Goal: Task Accomplishment & Management: Use online tool/utility

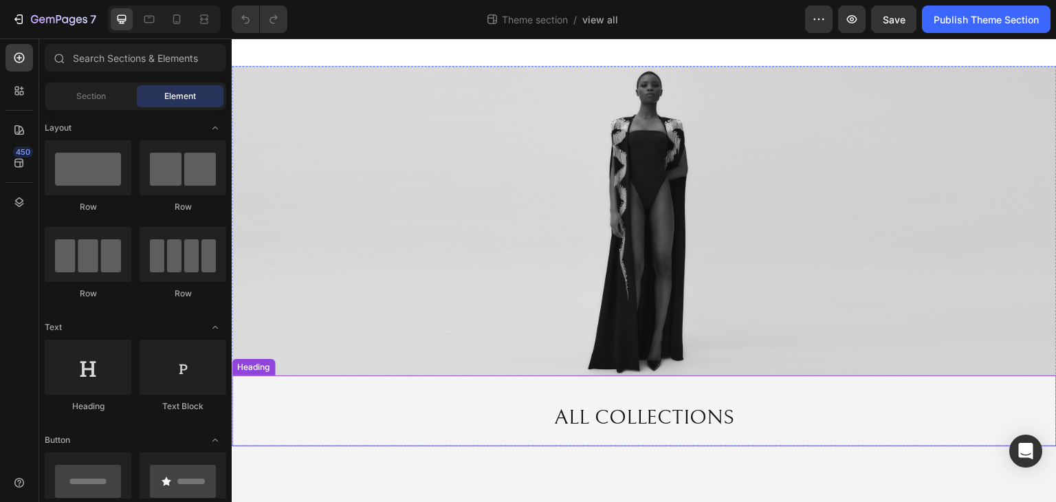
drag, startPoint x: 366, startPoint y: 418, endPoint x: 377, endPoint y: 418, distance: 11.0
click at [366, 418] on h2 "ALL COLLECTIONS" at bounding box center [644, 418] width 825 height 30
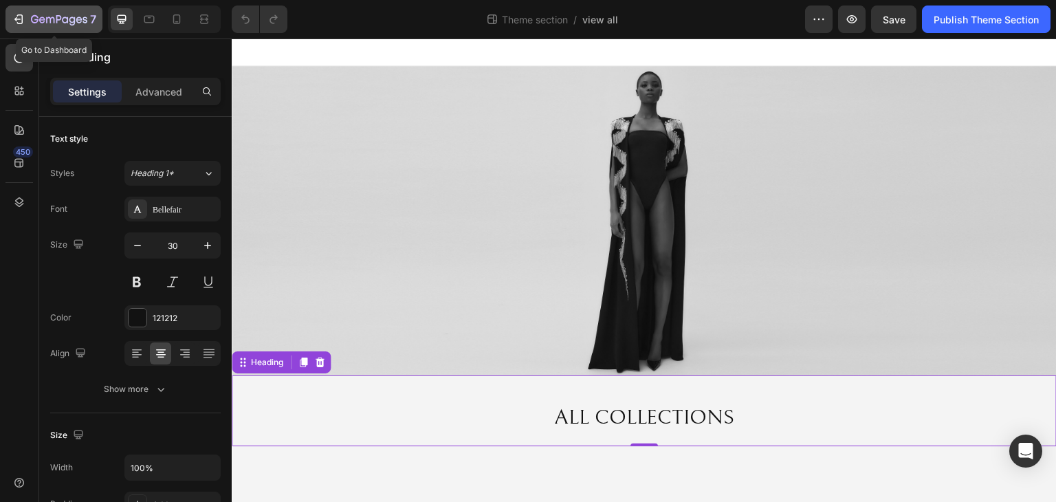
click at [91, 23] on p "7" at bounding box center [93, 19] width 6 height 17
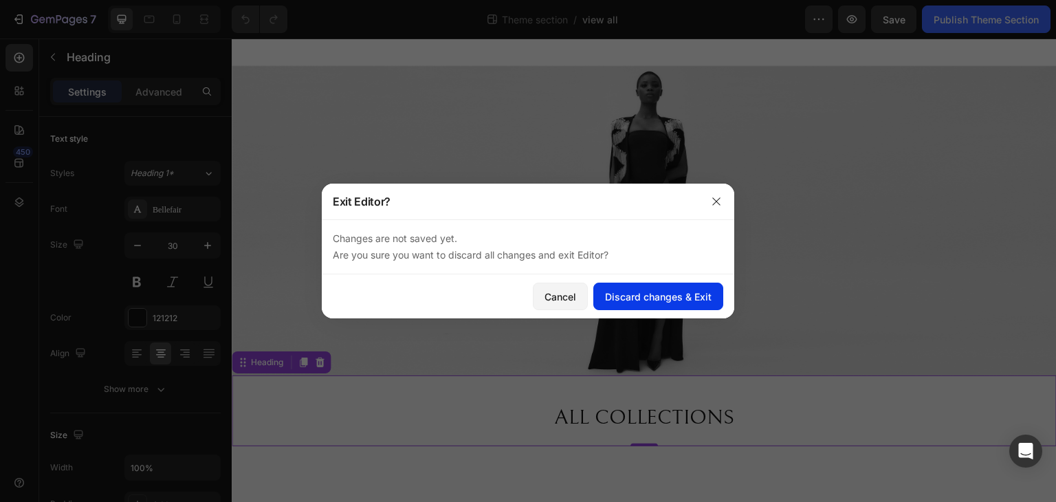
click at [622, 294] on div "Discard changes & Exit" at bounding box center [658, 297] width 107 height 14
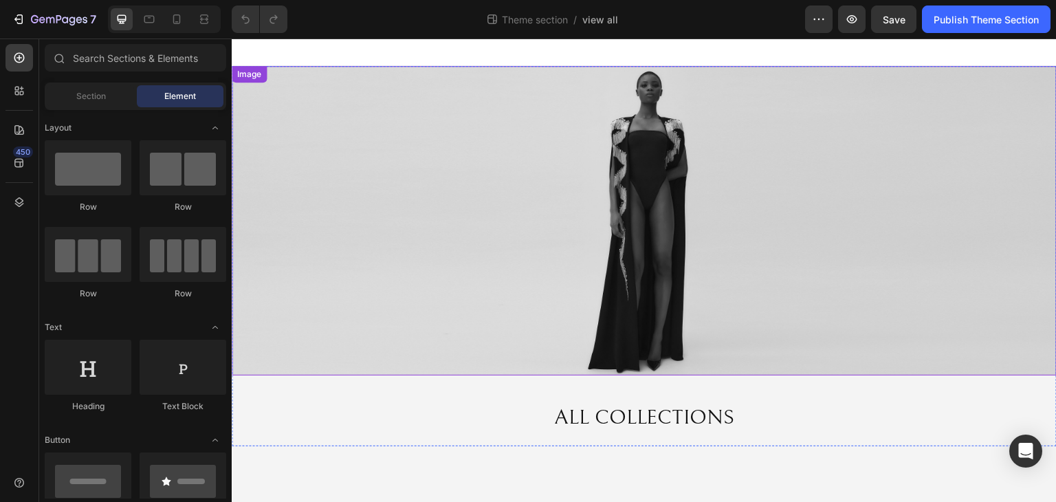
click at [397, 246] on img at bounding box center [644, 220] width 825 height 309
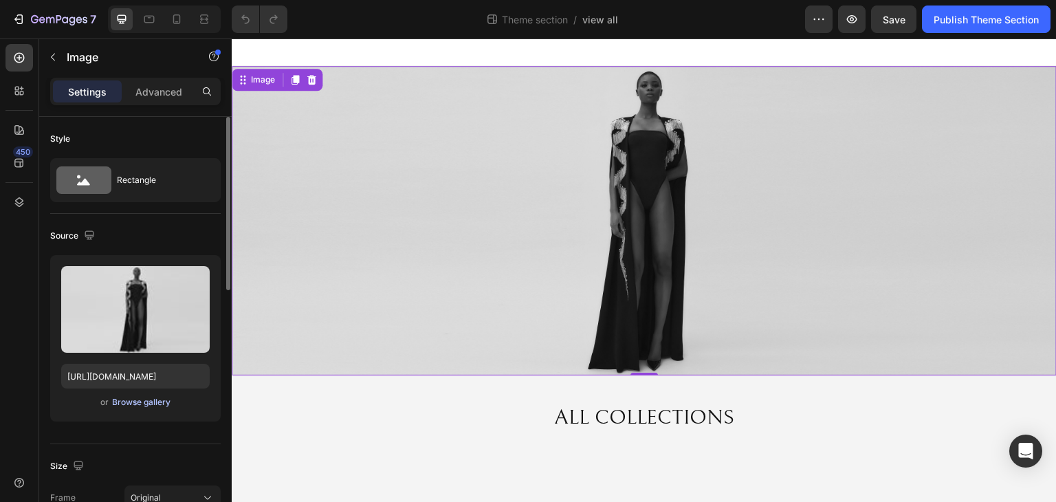
click at [142, 402] on div "Browse gallery" at bounding box center [141, 402] width 58 height 12
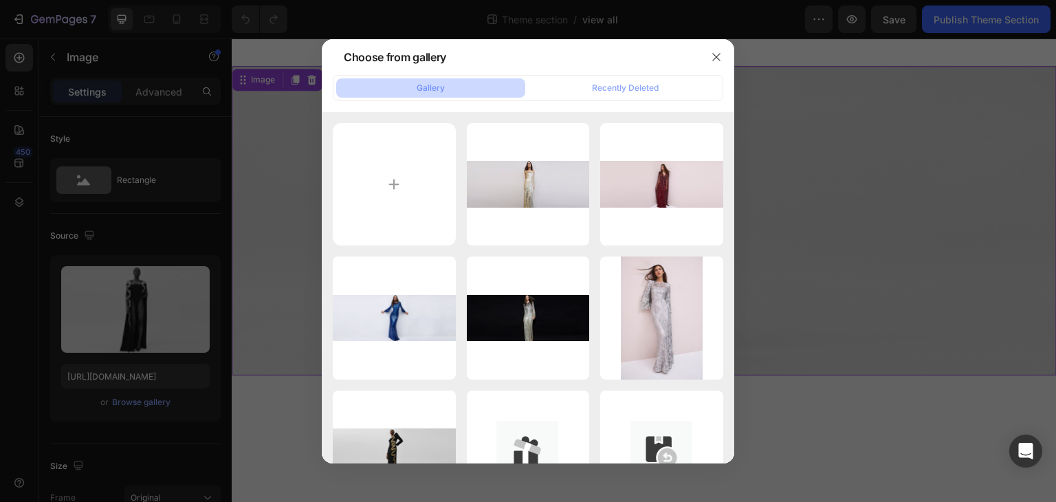
type input "C:\fakepath\Banner Lilou ZCD138L.jpg"
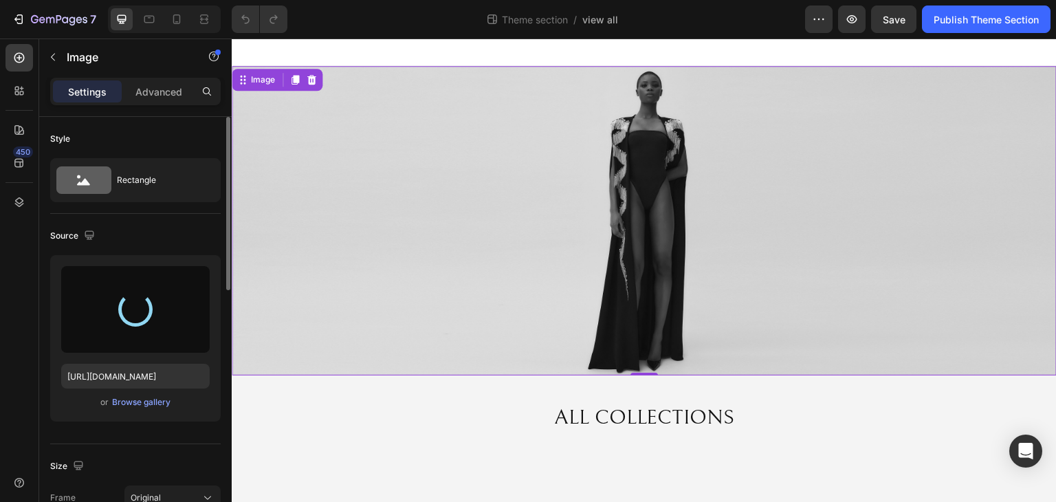
type input "https://cdn.shopify.com/s/files/1/0749/1410/3586/files/gempages_494798434134393…"
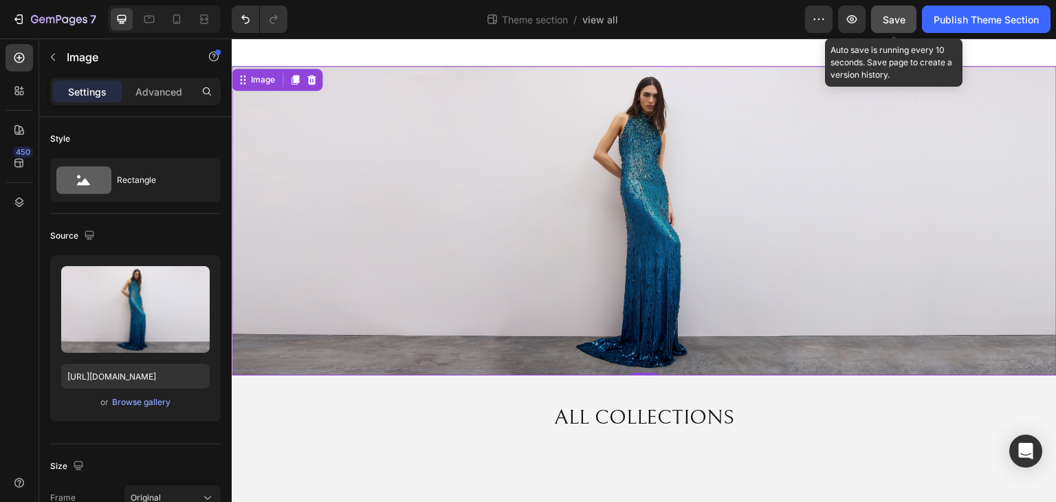
click at [895, 25] on div "Save" at bounding box center [894, 19] width 23 height 14
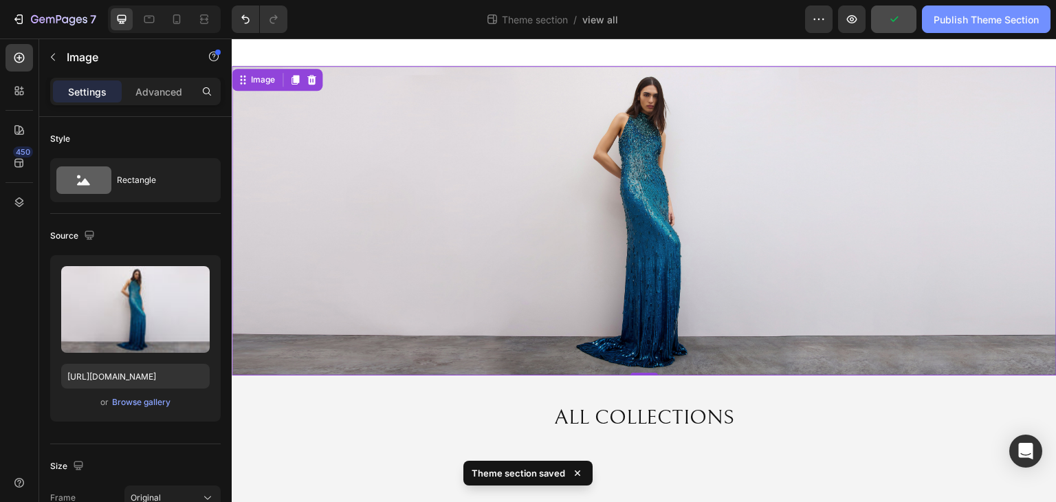
click at [978, 23] on div "Publish Theme Section" at bounding box center [986, 19] width 105 height 14
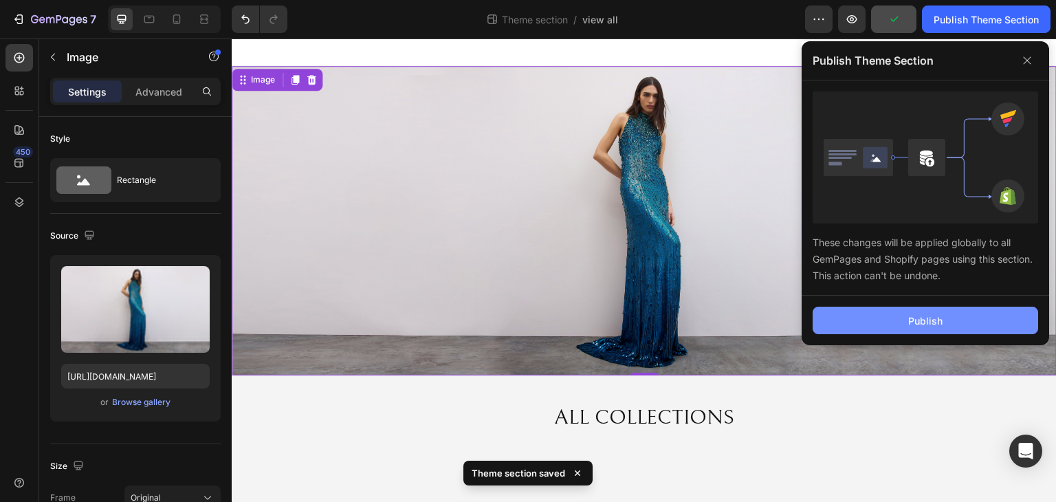
click at [933, 318] on div "Publish" at bounding box center [926, 321] width 34 height 14
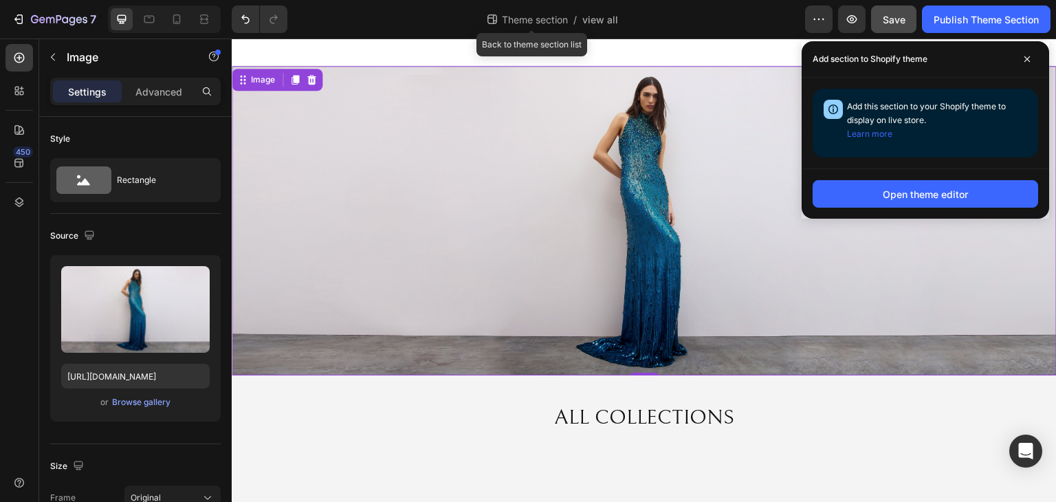
click at [512, 20] on span "Theme section" at bounding box center [535, 19] width 72 height 14
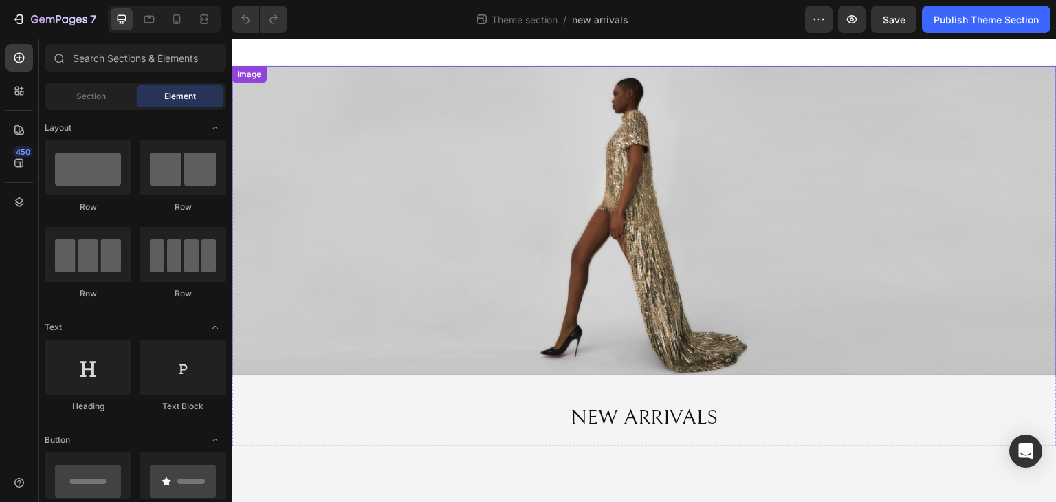
click at [594, 246] on img at bounding box center [644, 220] width 825 height 309
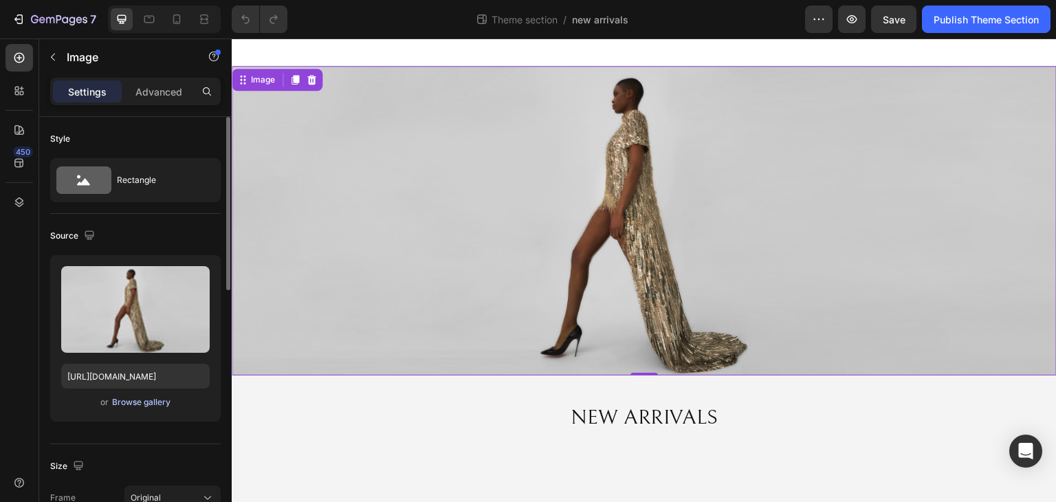
click at [150, 406] on div "Browse gallery" at bounding box center [141, 402] width 58 height 12
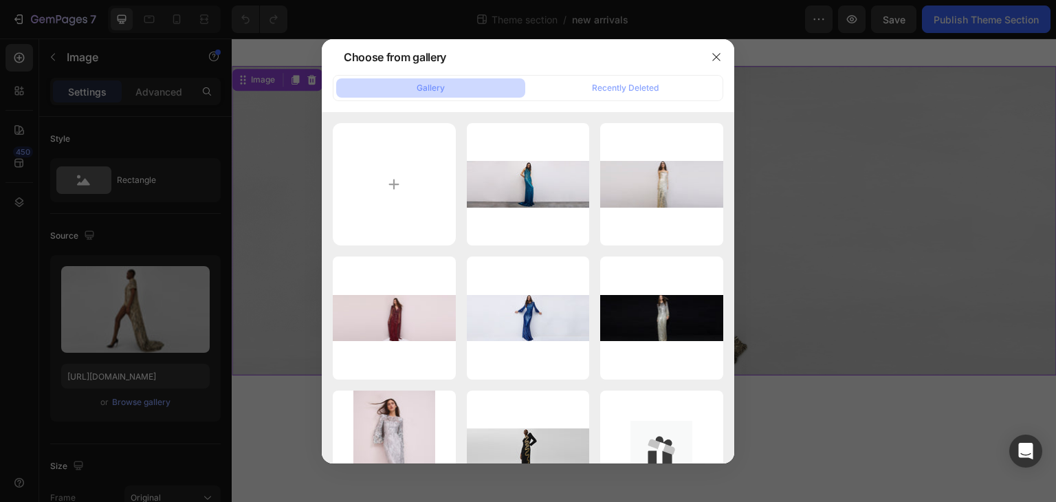
type input "C:\fakepath\Banner Julianne ZCD137L.jpg"
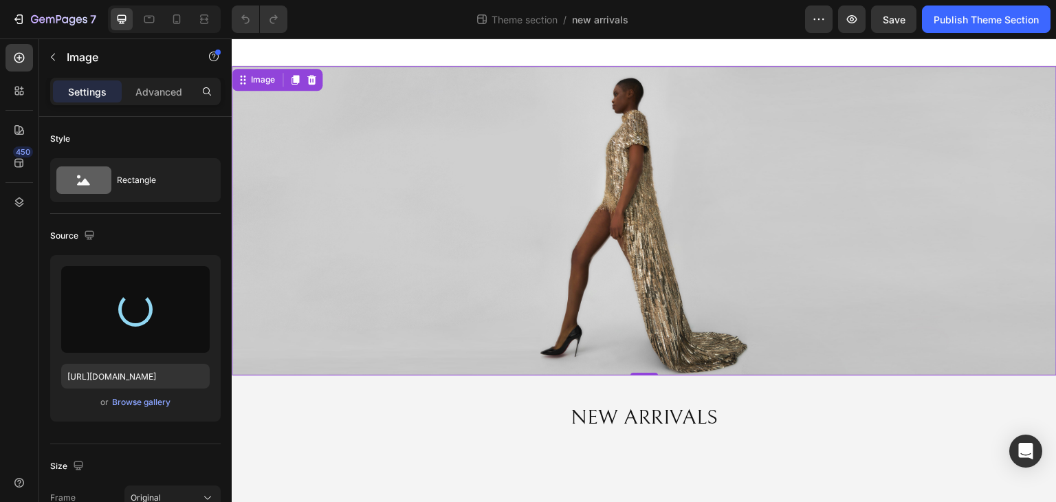
type input "https://cdn.shopify.com/s/files/1/0749/1410/3586/files/gempages_494798434134393…"
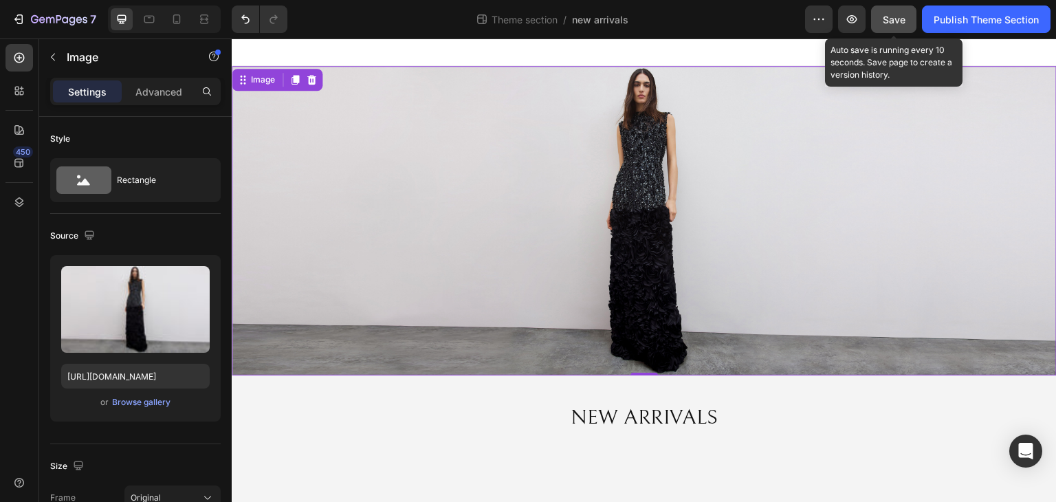
click at [898, 26] on button "Save" at bounding box center [893, 20] width 45 height 28
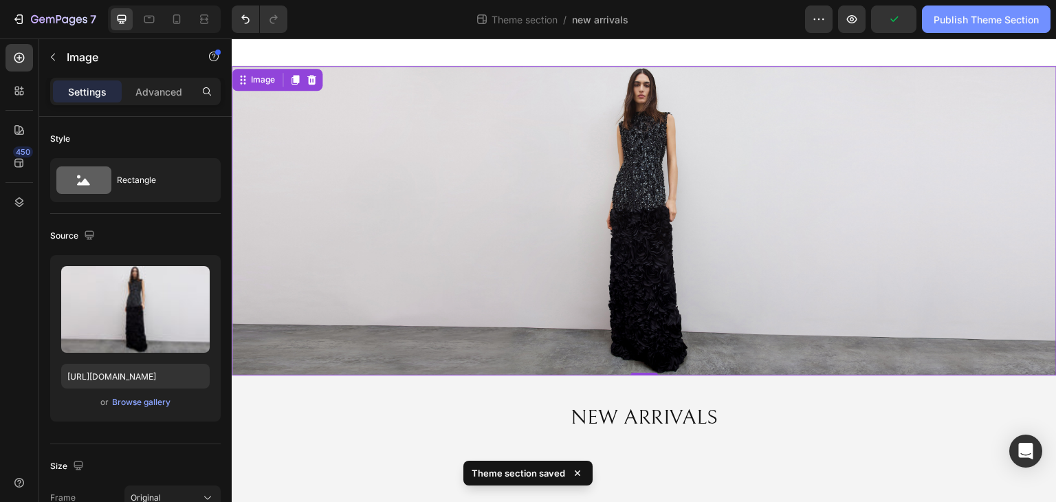
click at [949, 22] on div "Publish Theme Section" at bounding box center [986, 19] width 105 height 14
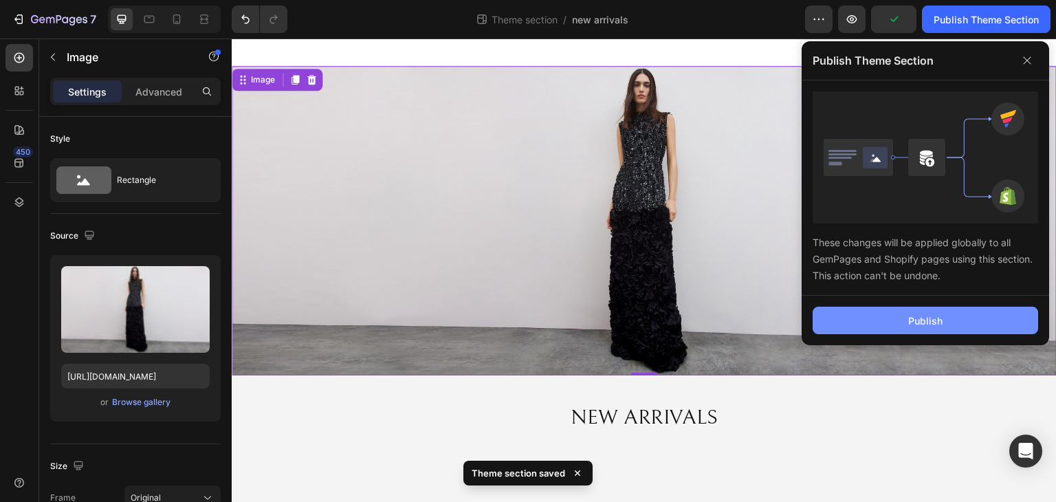
click at [911, 317] on div "Publish" at bounding box center [926, 321] width 34 height 14
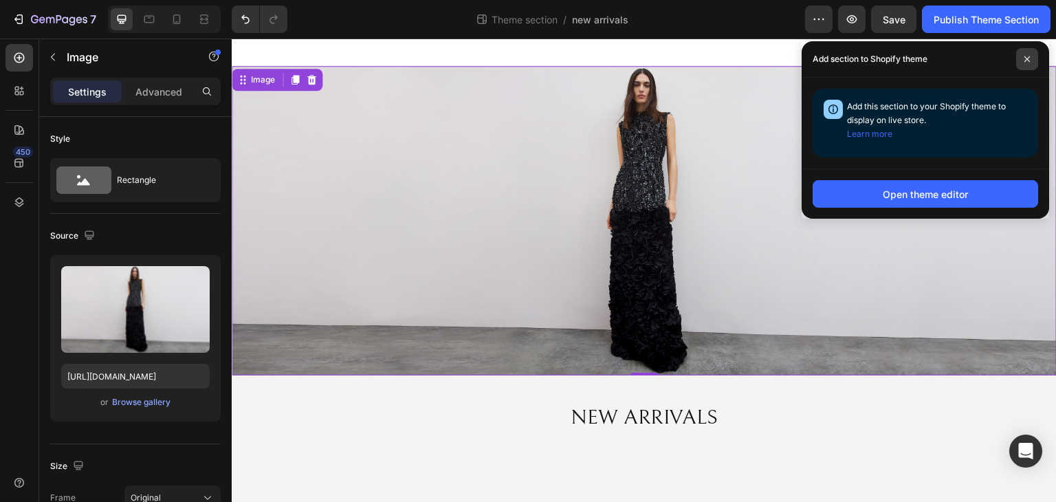
click at [1032, 55] on span at bounding box center [1028, 59] width 22 height 22
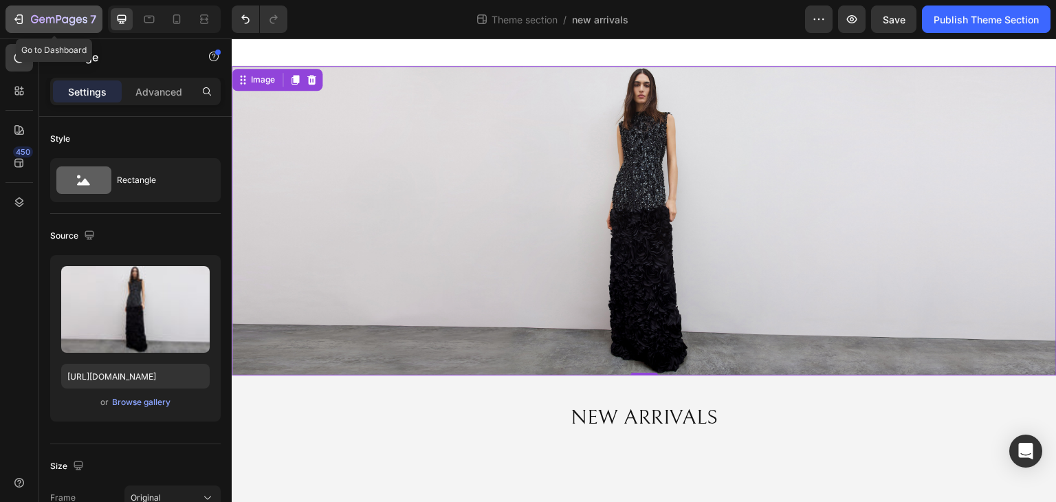
click at [52, 13] on div "7" at bounding box center [63, 19] width 65 height 17
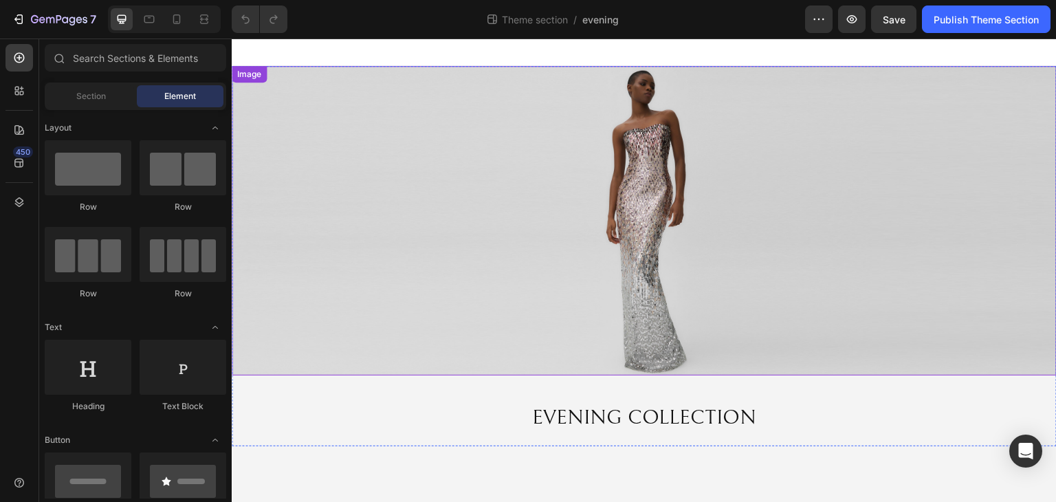
click at [620, 260] on img at bounding box center [644, 220] width 825 height 309
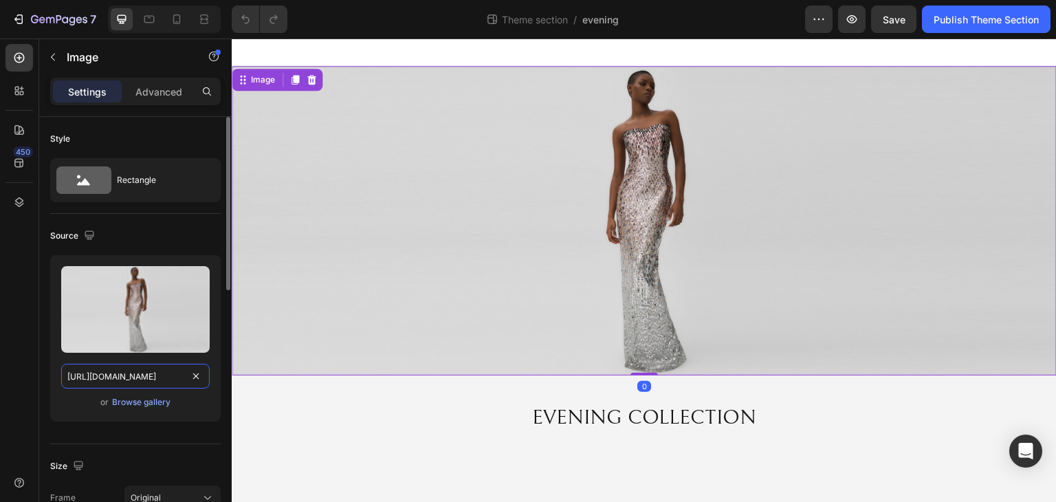
click at [140, 378] on input "https://cdn.shopify.com/s/files/1/0749/1410/3586/files/7._Lucille_-_ZCD111L.jpg…" at bounding box center [135, 376] width 149 height 25
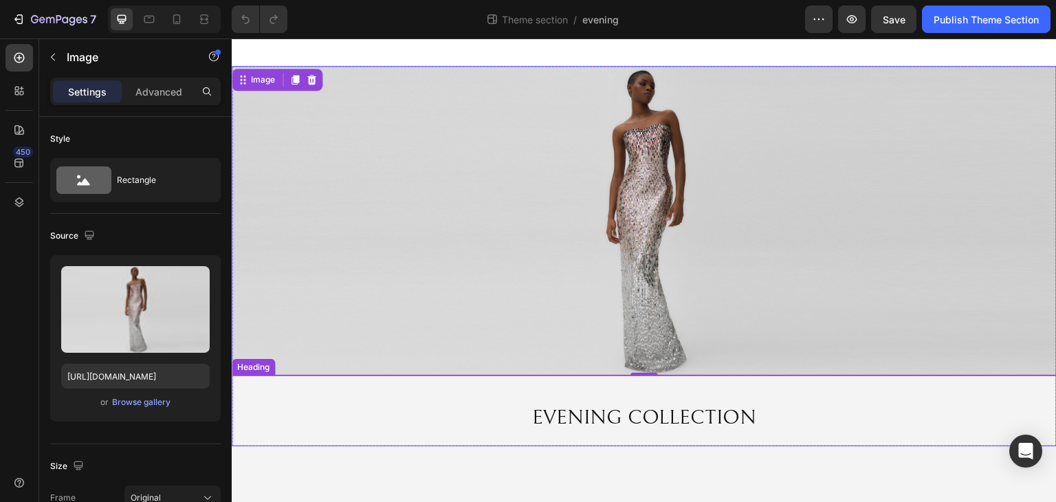
click at [365, 420] on h2 "EVENING COLLECTION" at bounding box center [644, 418] width 825 height 30
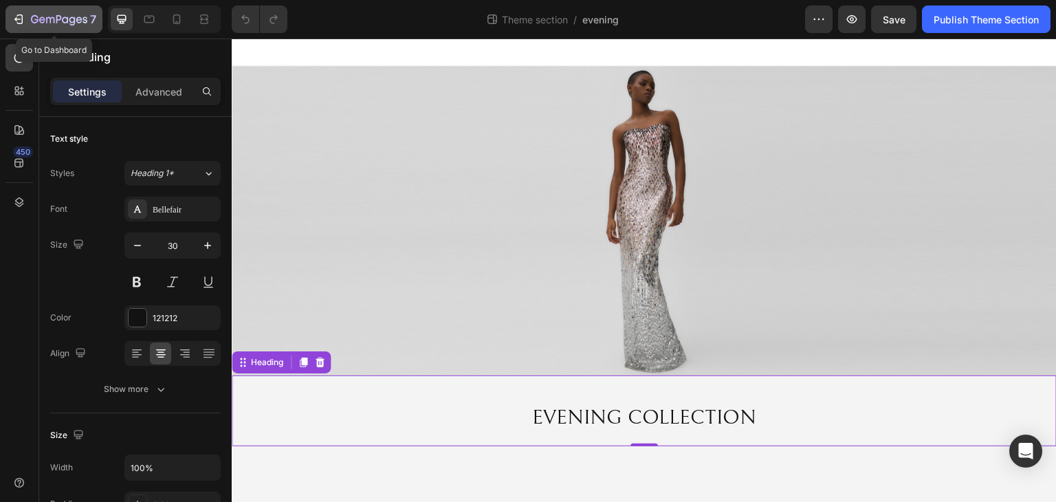
click at [58, 19] on icon "button" at bounding box center [59, 20] width 56 height 12
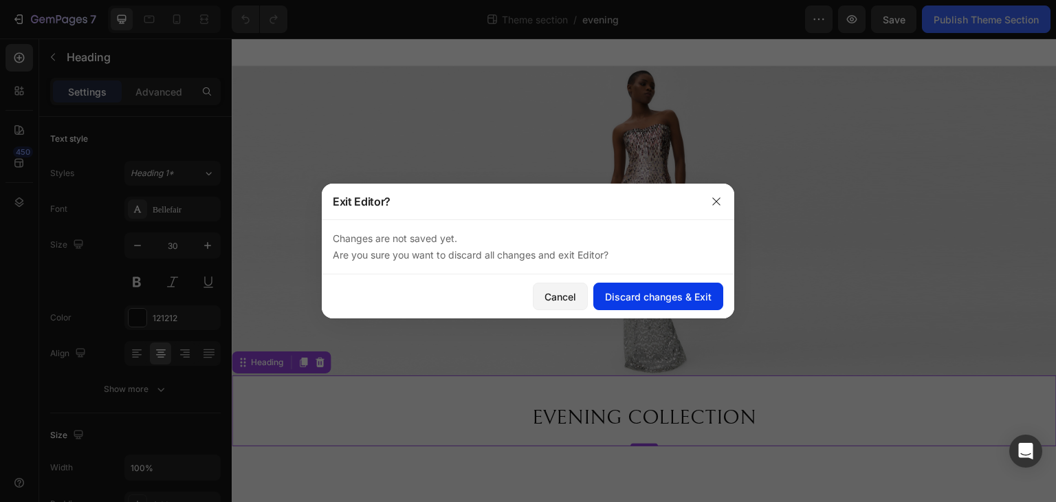
click at [657, 292] on div "Discard changes & Exit" at bounding box center [658, 297] width 107 height 14
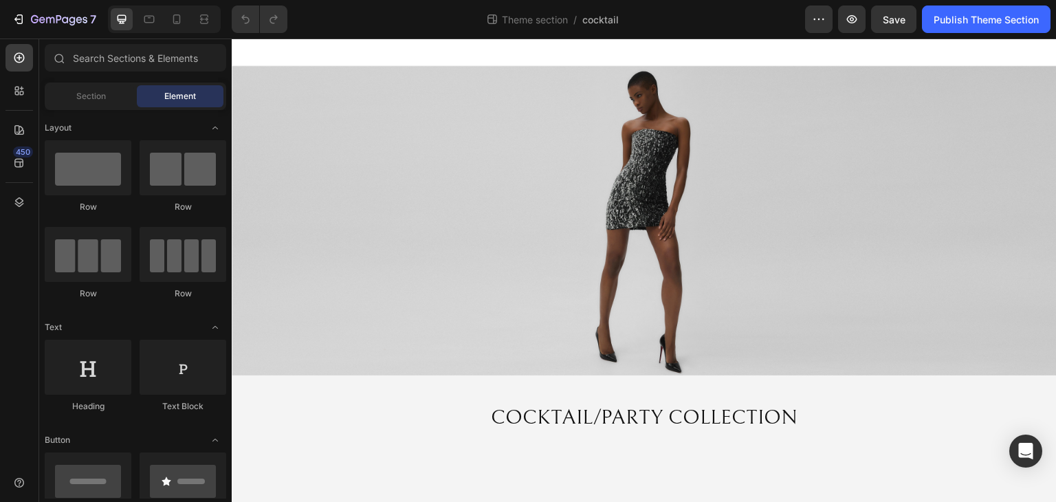
click at [669, 210] on img at bounding box center [644, 220] width 825 height 309
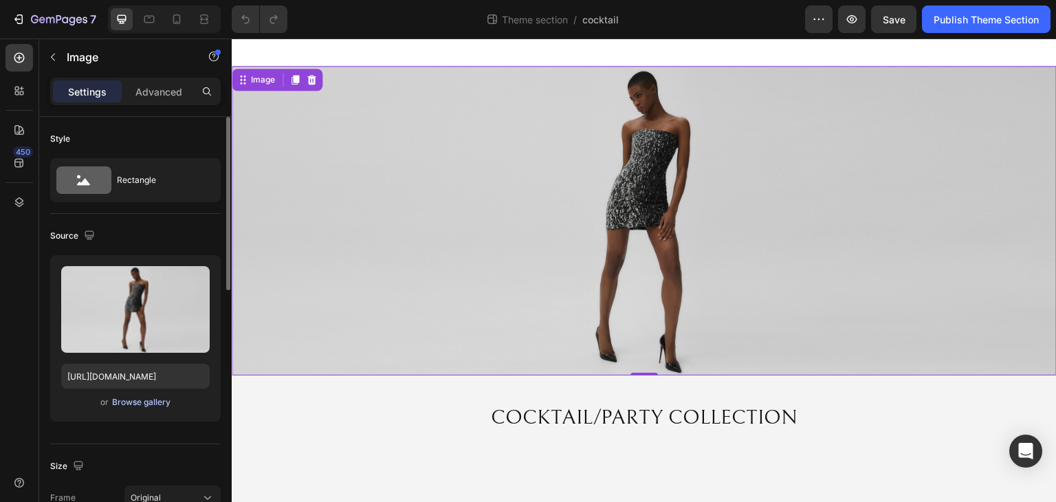
click at [151, 398] on div "Browse gallery" at bounding box center [141, 402] width 58 height 12
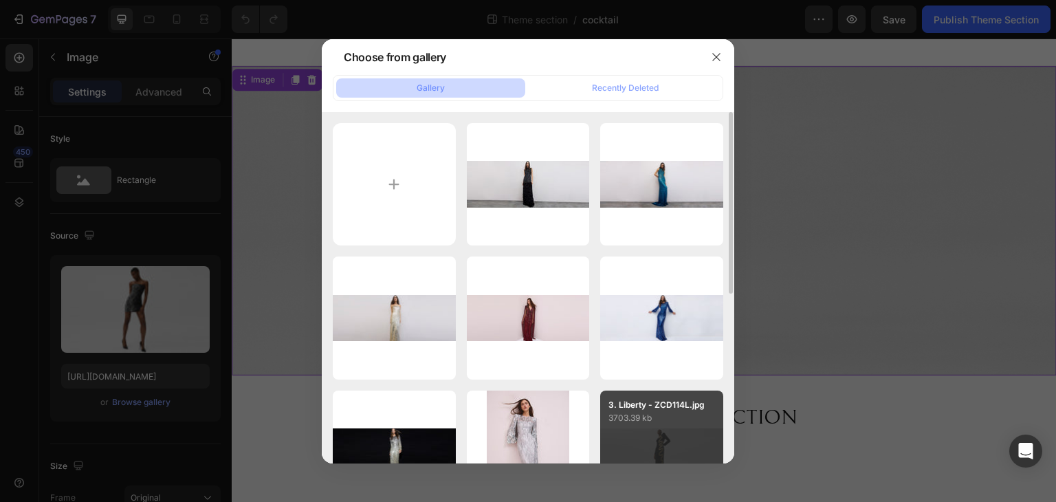
type input "C:\fakepath\Banner Passion JPEX356.jpg"
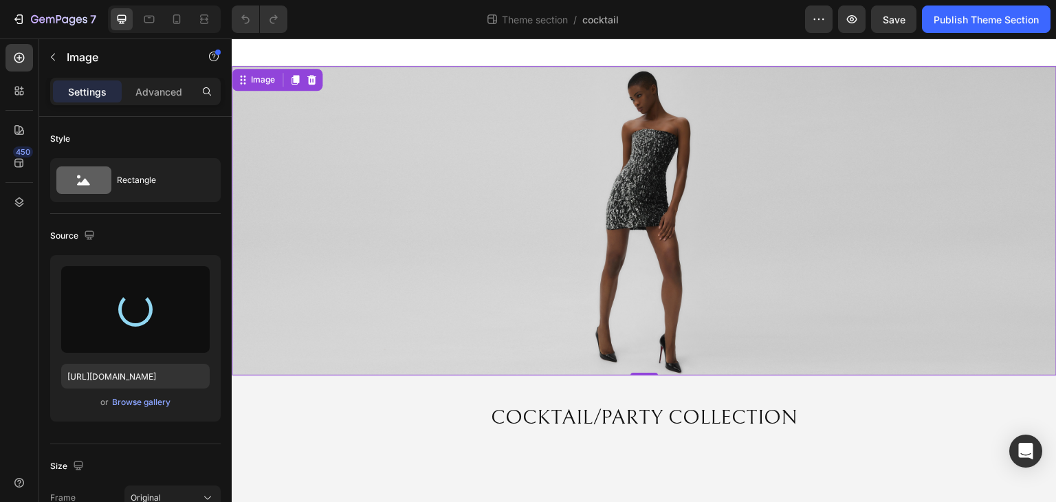
type input "[URL][DOMAIN_NAME]"
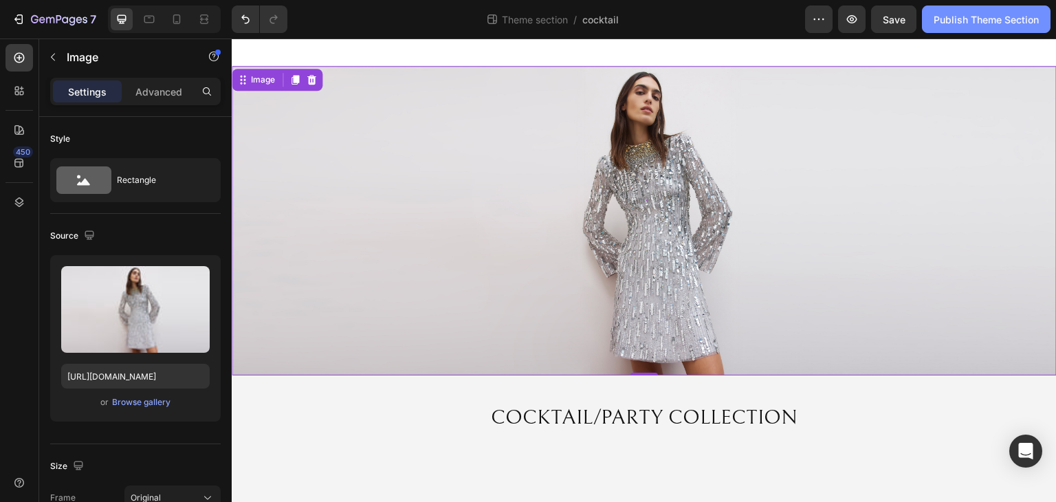
click at [1001, 12] on div "Publish Theme Section" at bounding box center [986, 19] width 105 height 14
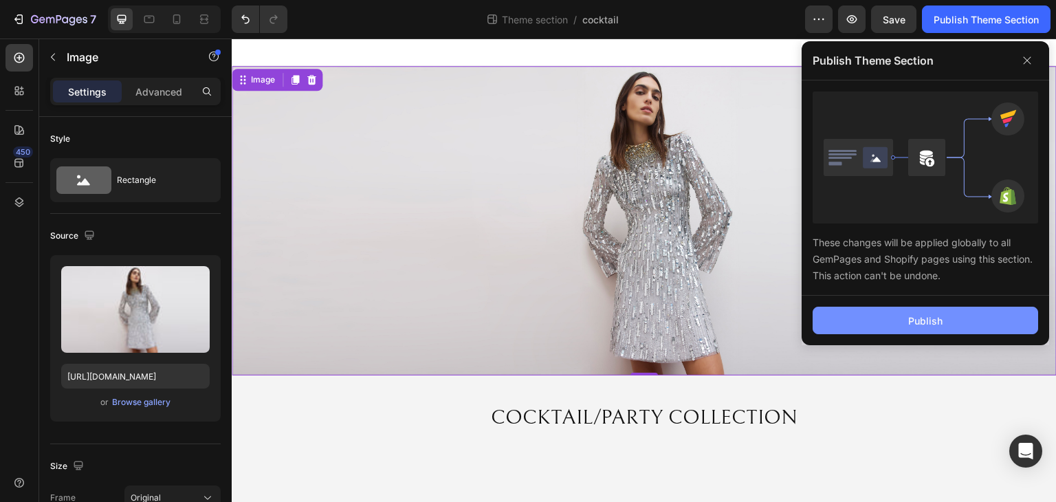
click at [919, 312] on button "Publish" at bounding box center [926, 321] width 226 height 28
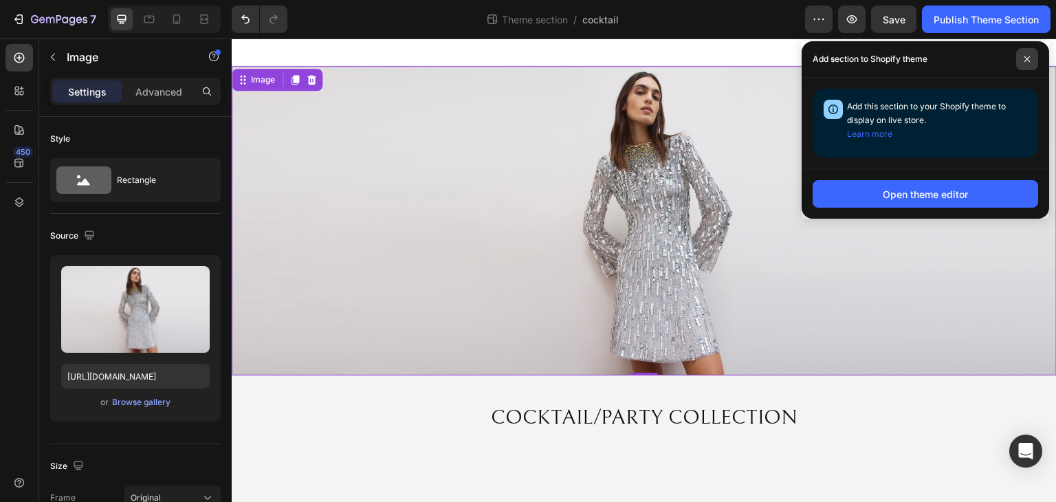
drag, startPoint x: 1025, startPoint y: 56, endPoint x: 792, endPoint y: 1, distance: 239.0
click at [1025, 56] on icon at bounding box center [1028, 59] width 6 height 6
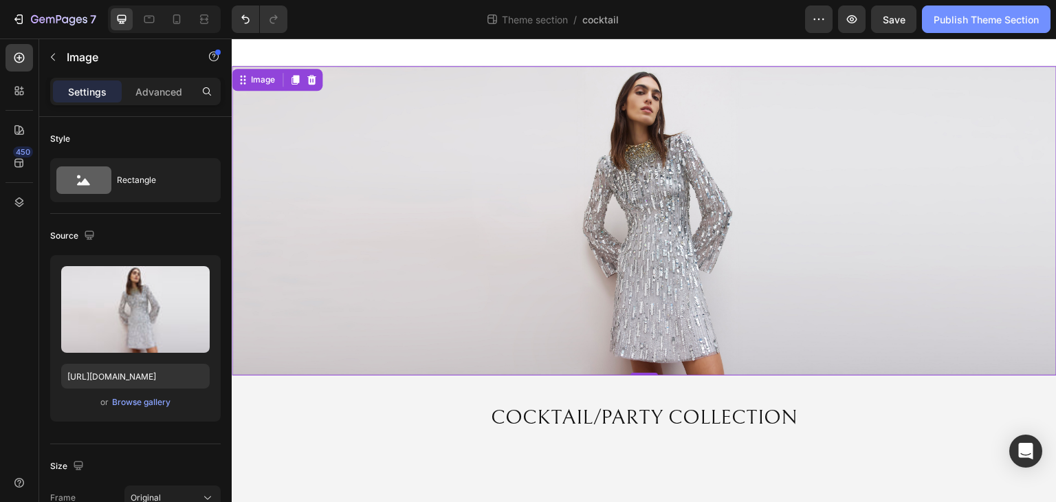
click at [1023, 23] on div "Publish Theme Section" at bounding box center [986, 19] width 105 height 14
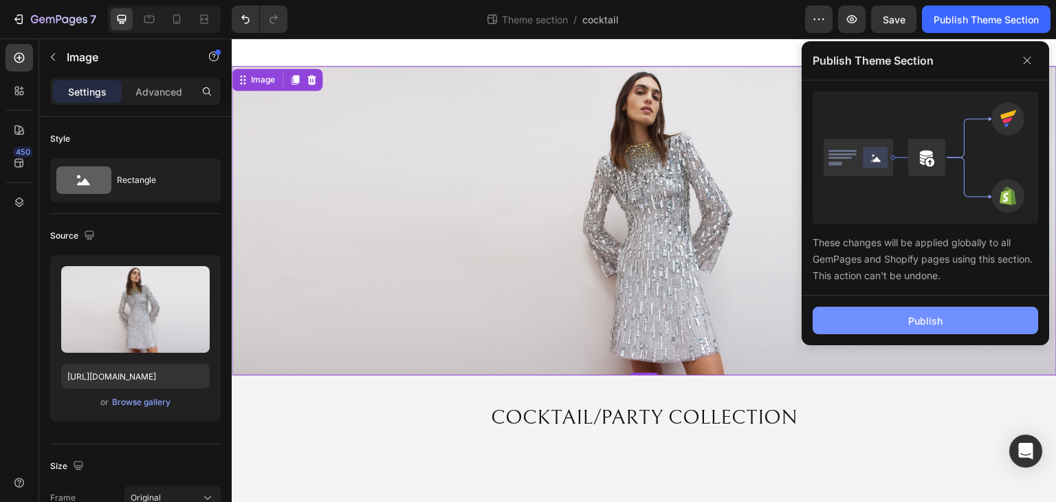
click at [922, 318] on div "Publish" at bounding box center [926, 321] width 34 height 14
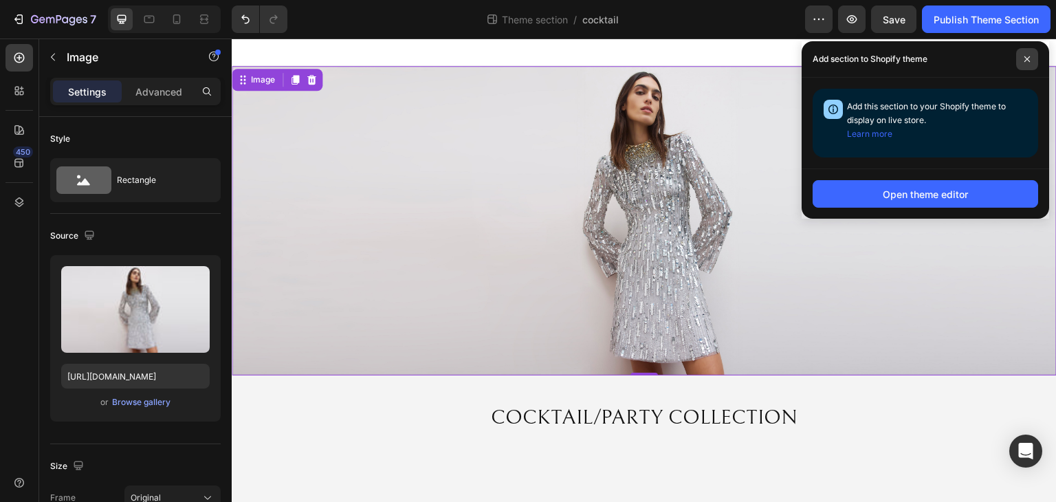
click at [1038, 61] on span at bounding box center [1028, 59] width 22 height 22
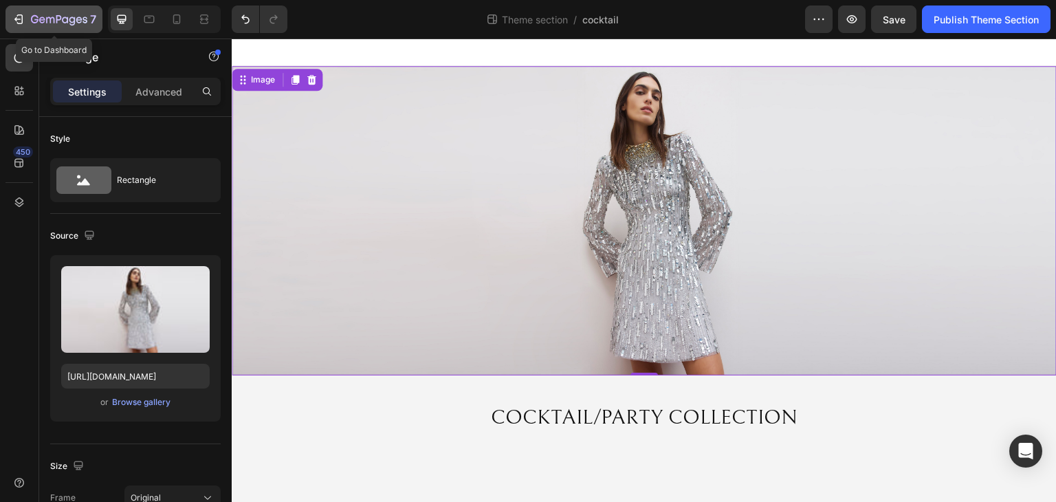
click at [43, 21] on icon "button" at bounding box center [42, 20] width 6 height 6
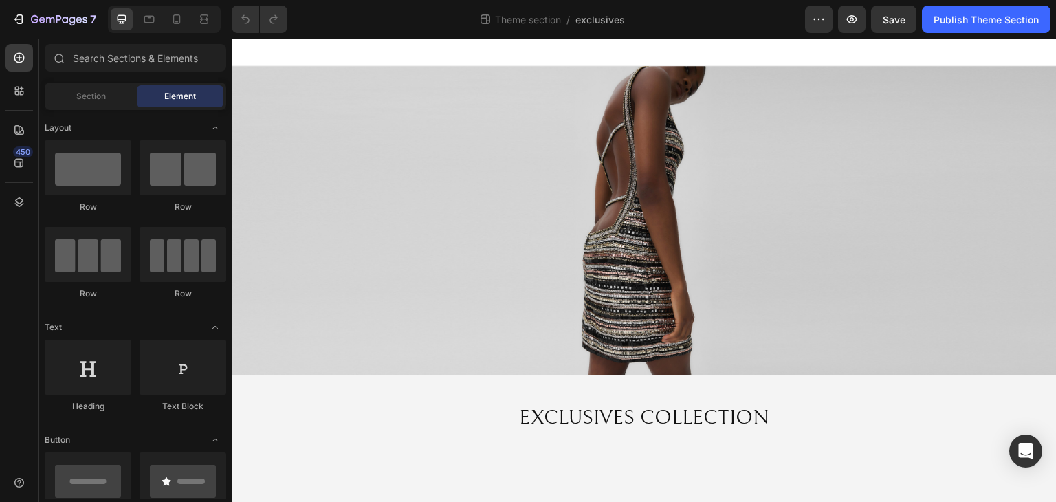
click at [578, 287] on img at bounding box center [644, 220] width 825 height 309
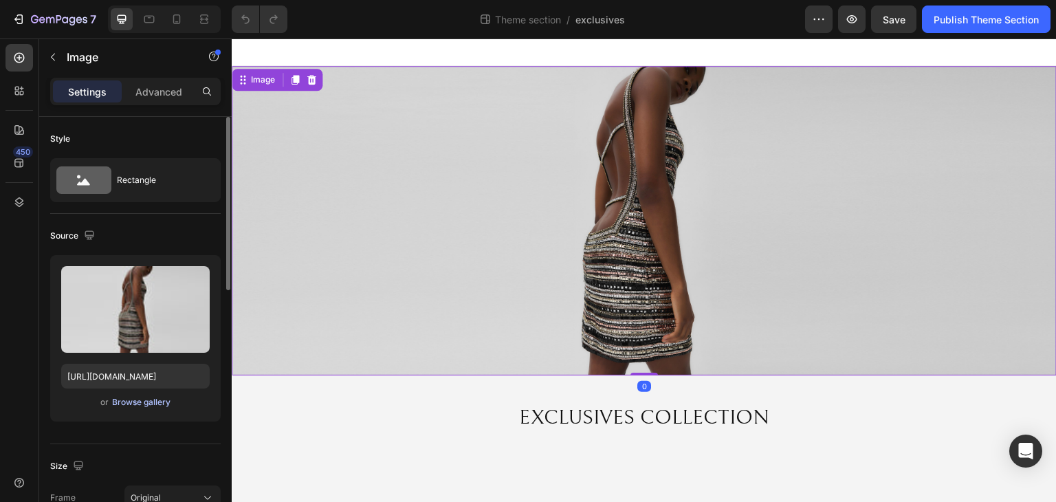
click at [149, 404] on div "Browse gallery" at bounding box center [141, 402] width 58 height 12
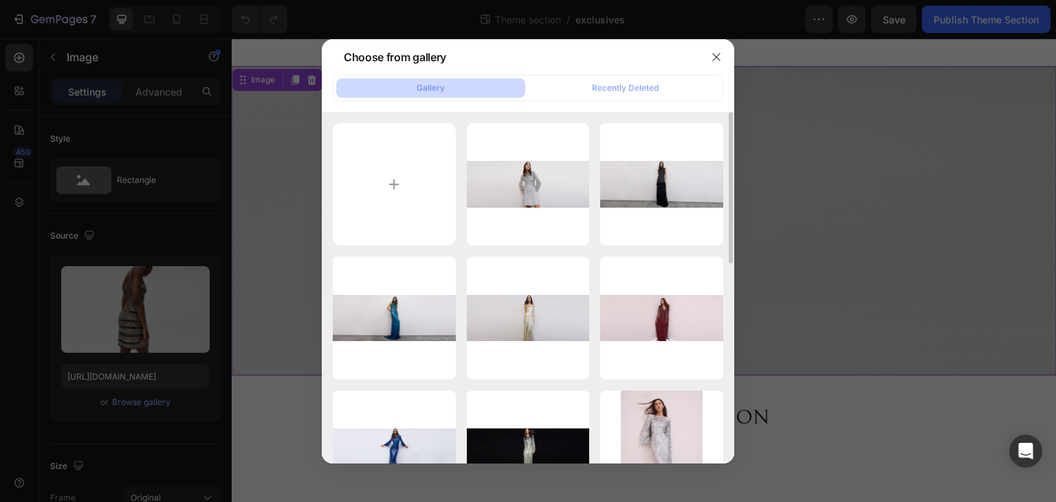
type input "C:\fakepath\Banner Edie ZCD142L.jpg"
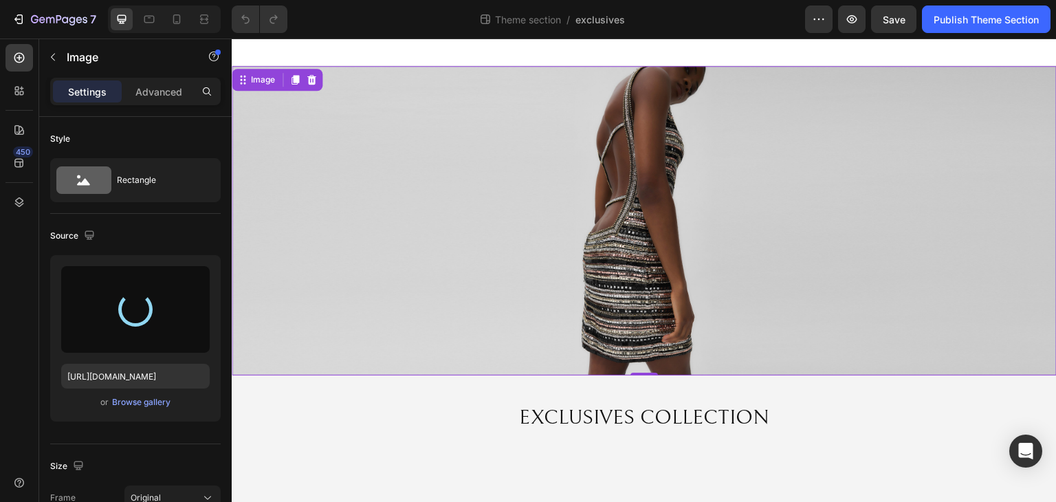
type input "https://cdn.shopify.com/s/files/1/0749/1410/3586/files/gempages_494798434134393…"
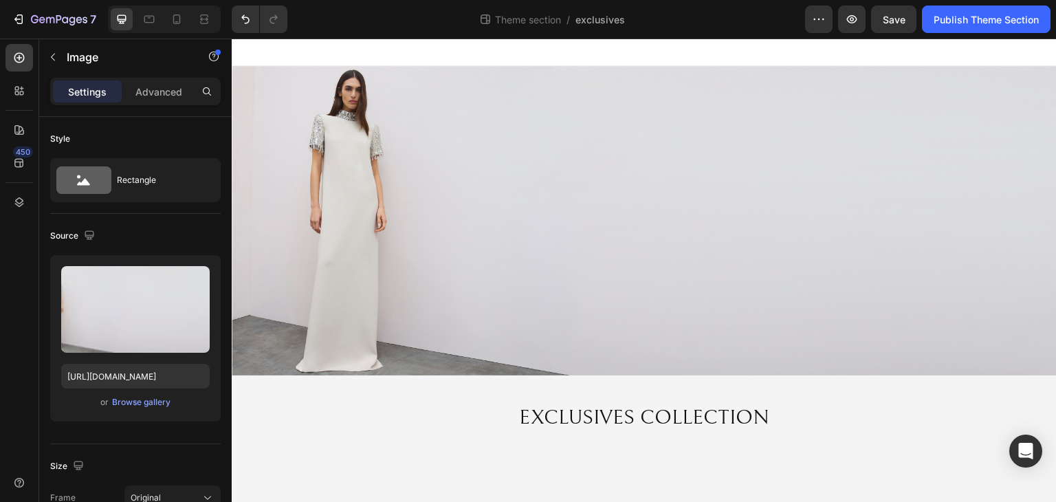
click at [415, 465] on body "Image EXCLUSIVES COLLECTION Heading Root Drag & drop element from sidebar or Ex…" at bounding box center [644, 271] width 825 height 464
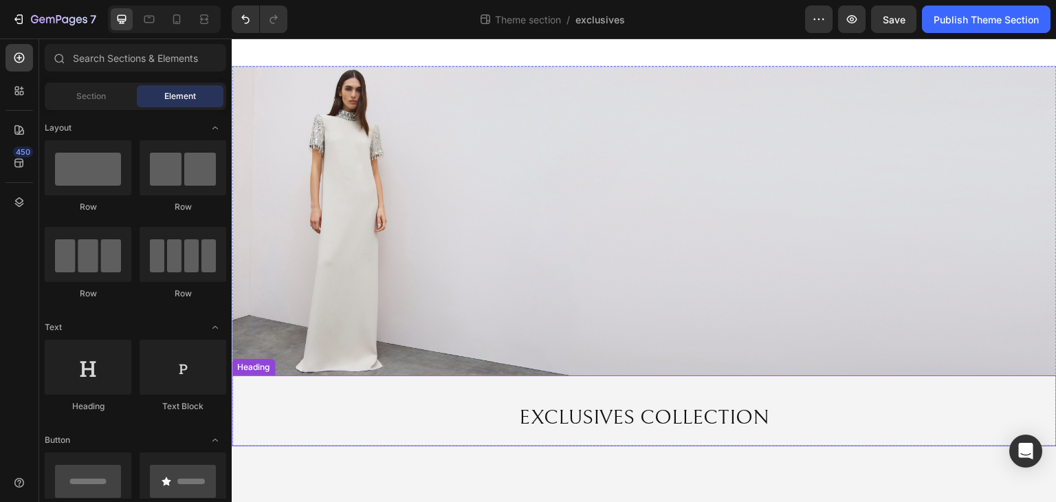
click at [609, 419] on h1 "EXCLUSIVES COLLECTION" at bounding box center [644, 418] width 825 height 30
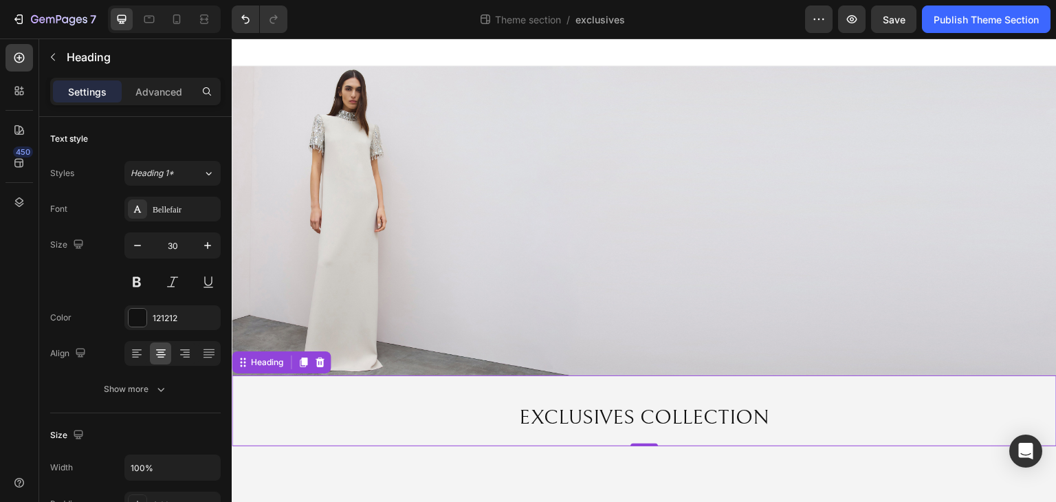
click at [889, 33] on div "7 Theme section / exclusives Preview Save Publish Theme Section" at bounding box center [528, 19] width 1056 height 39
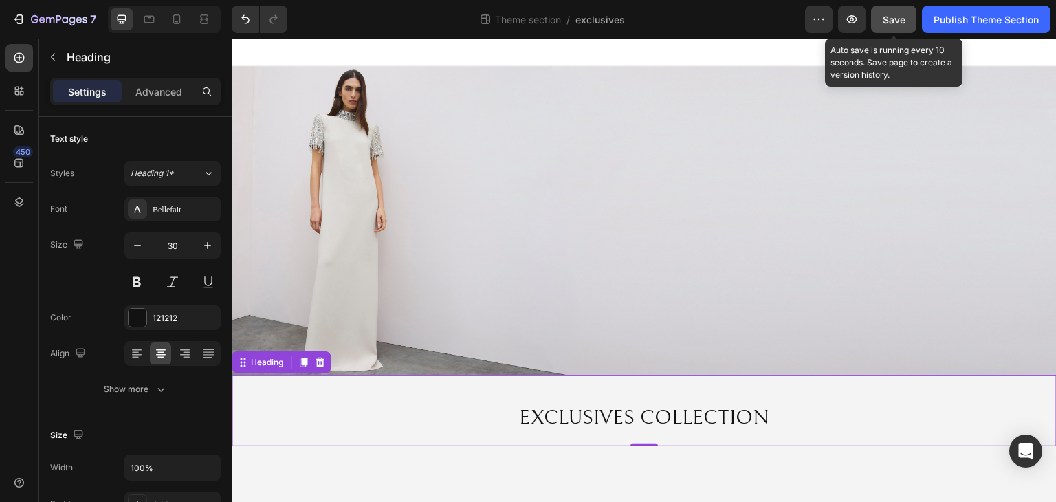
click at [905, 25] on button "Save" at bounding box center [893, 20] width 45 height 28
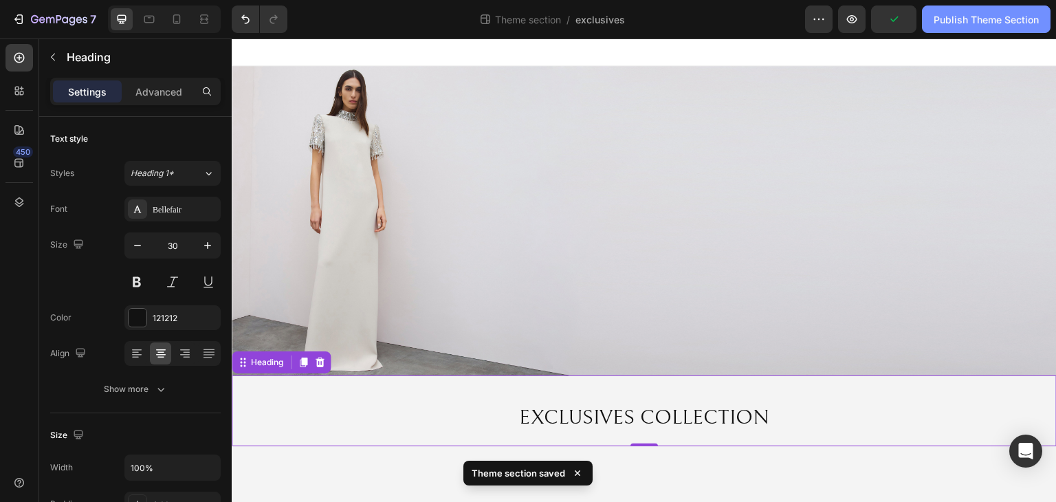
click at [989, 23] on div "Publish Theme Section" at bounding box center [986, 19] width 105 height 14
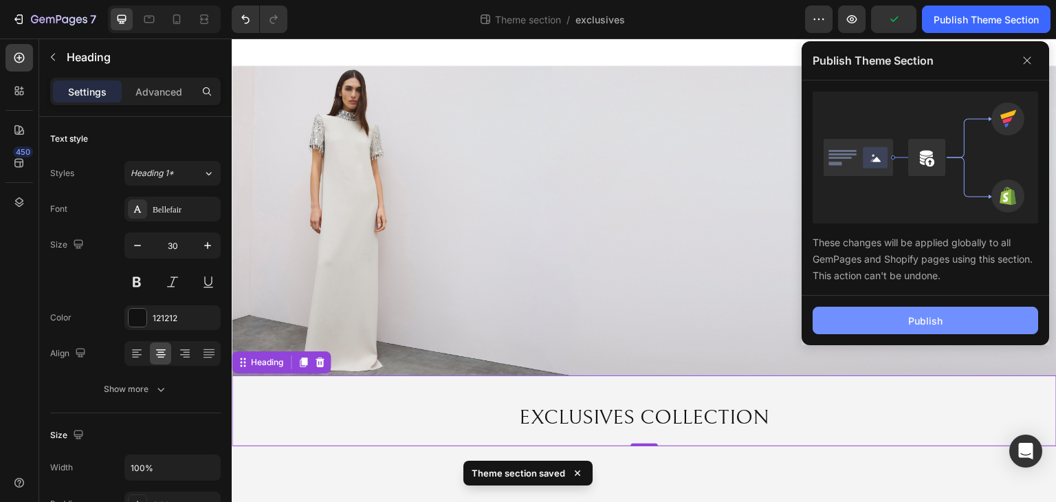
click at [966, 323] on button "Publish" at bounding box center [926, 321] width 226 height 28
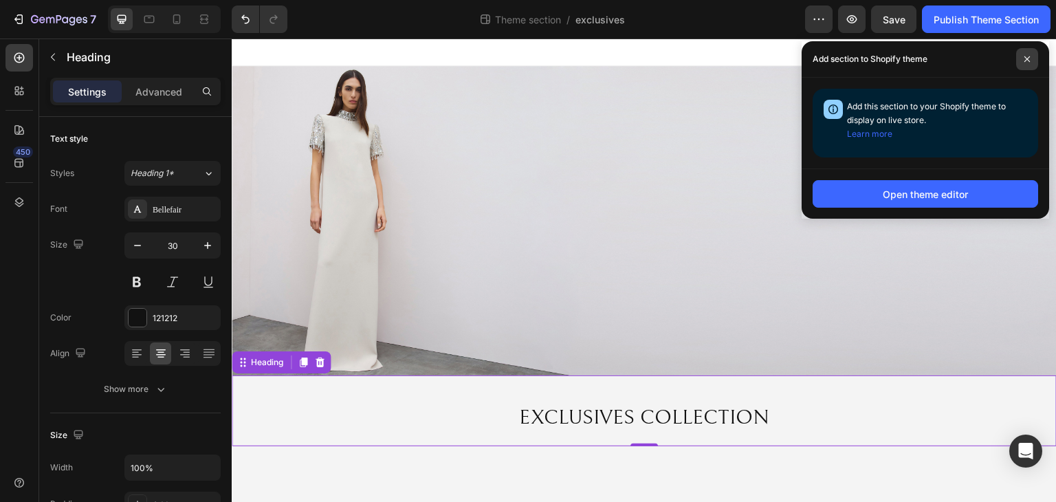
click at [1032, 63] on span at bounding box center [1028, 59] width 22 height 22
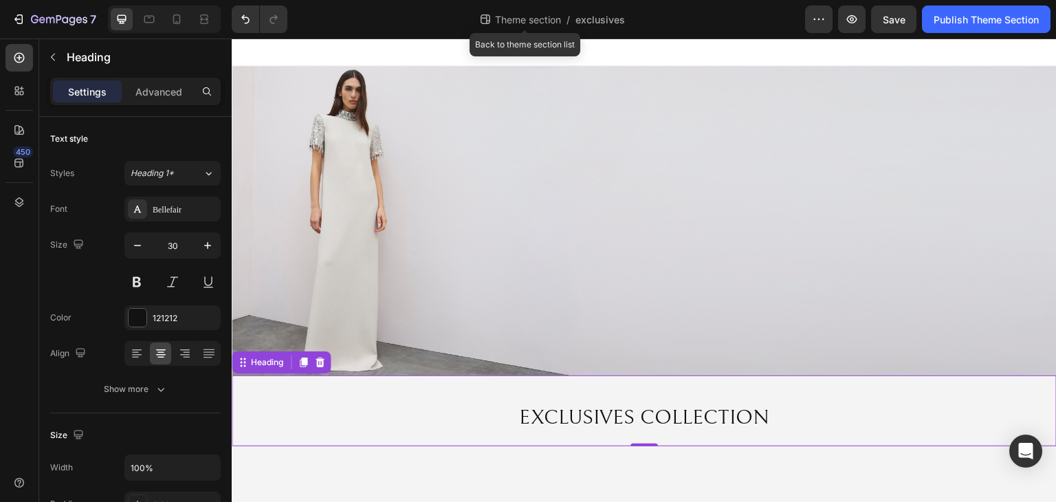
click at [521, 24] on span "Theme section" at bounding box center [528, 19] width 72 height 14
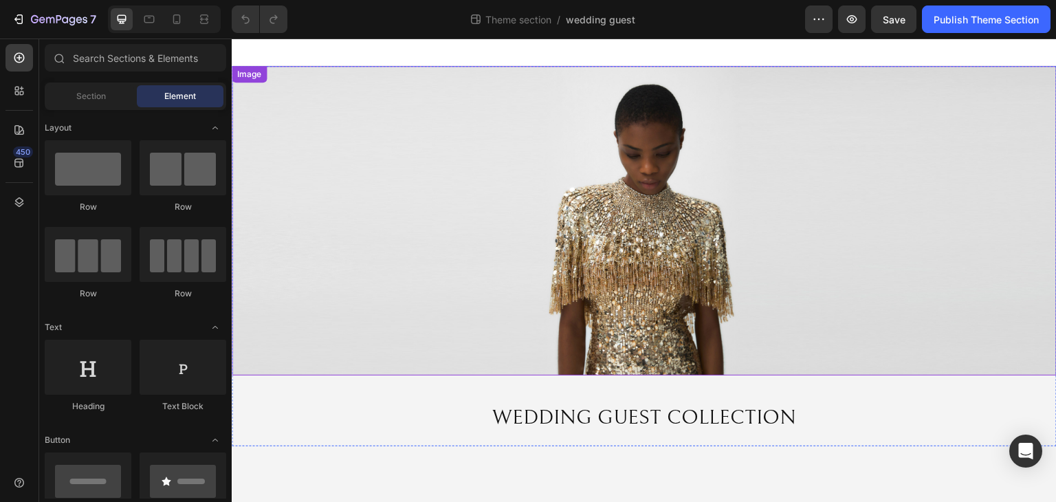
drag, startPoint x: 849, startPoint y: 224, endPoint x: 862, endPoint y: 213, distance: 16.6
click at [850, 223] on img at bounding box center [644, 220] width 825 height 309
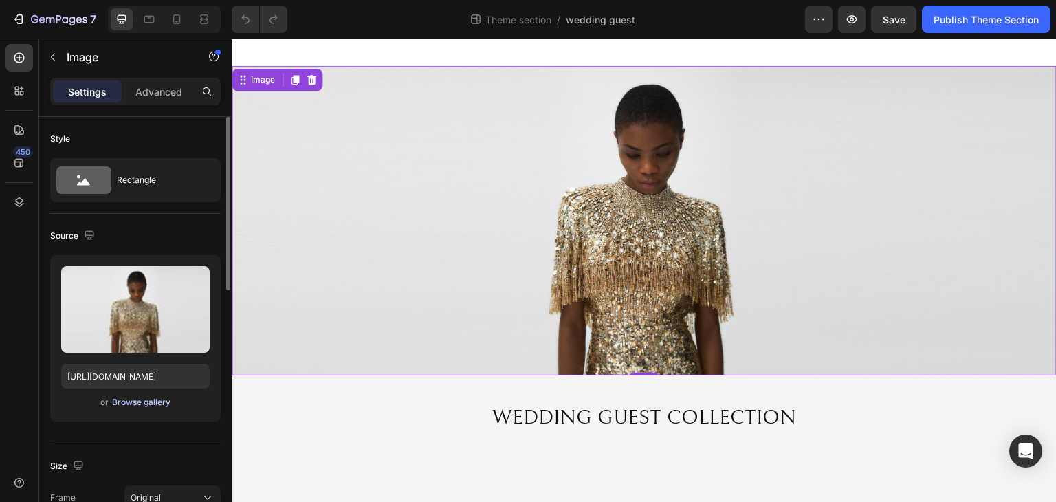
click at [158, 400] on div "Browse gallery" at bounding box center [141, 402] width 58 height 12
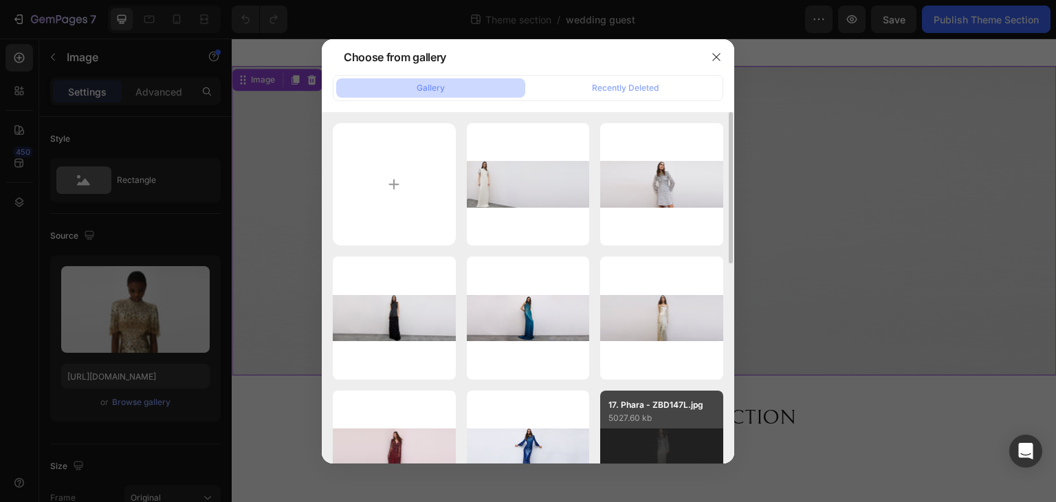
type input "C:\fakepath\Banner Storm ZCD140L.jpg"
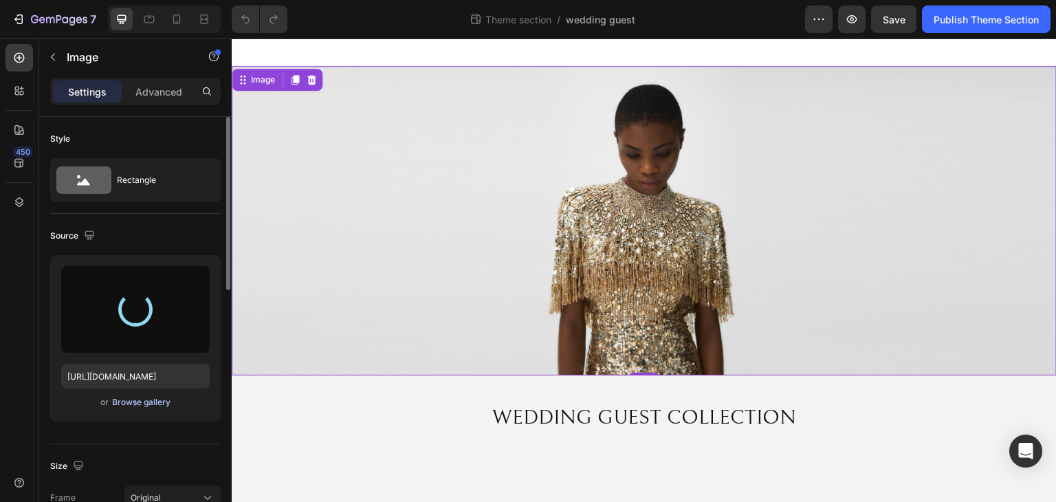
click at [154, 401] on div "Browse gallery" at bounding box center [141, 402] width 58 height 12
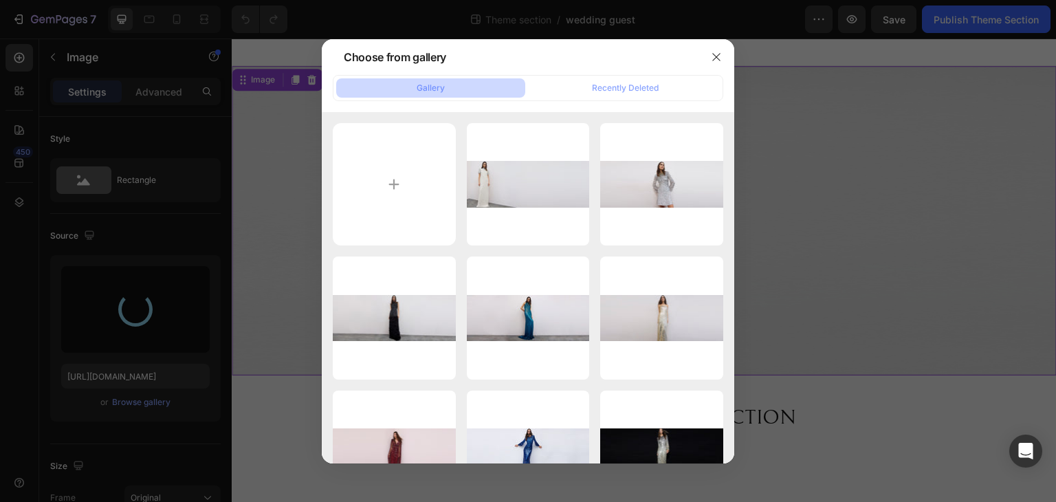
type input "[URL][DOMAIN_NAME]"
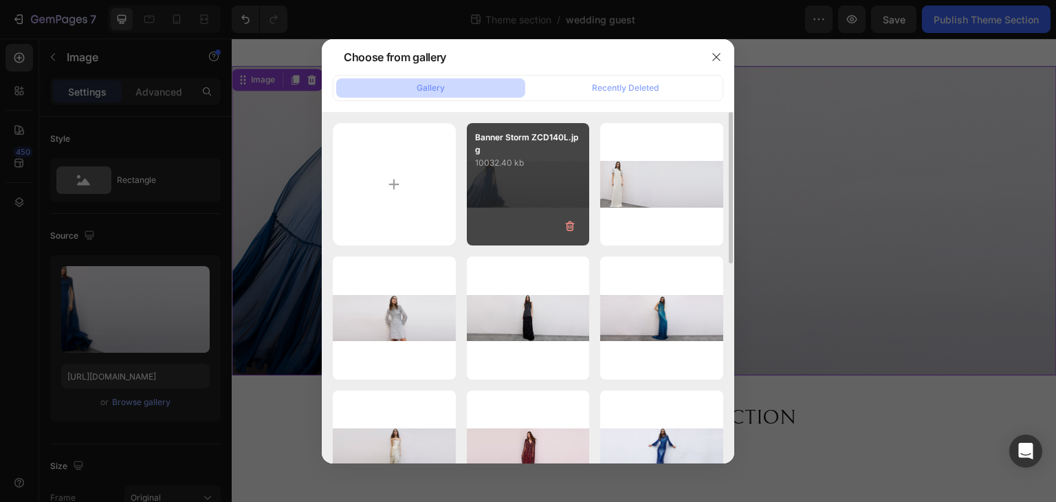
click at [542, 185] on div "Banner Storm ZCD140L.jpg 10032.40 kb" at bounding box center [528, 184] width 123 height 123
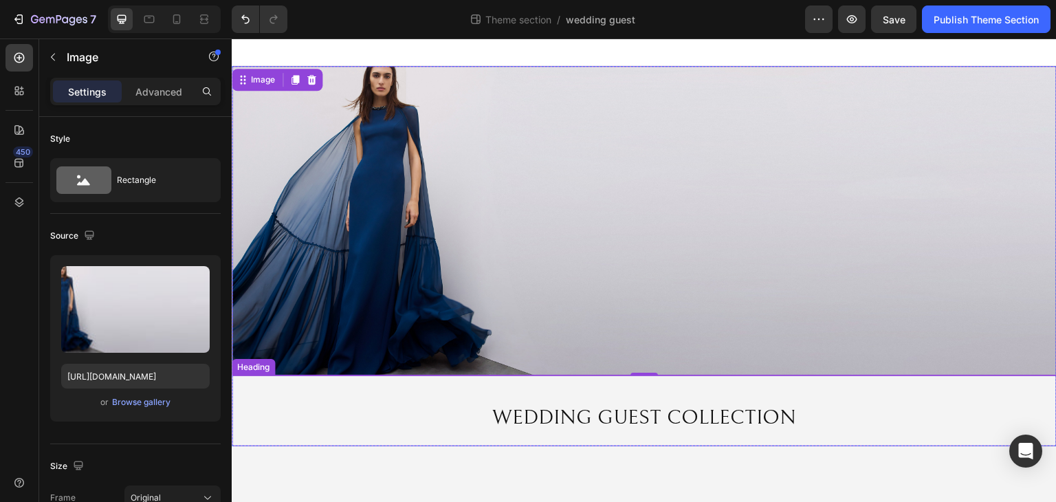
click at [394, 412] on h2 "WEDDING GUEST COLLECTION" at bounding box center [644, 418] width 825 height 30
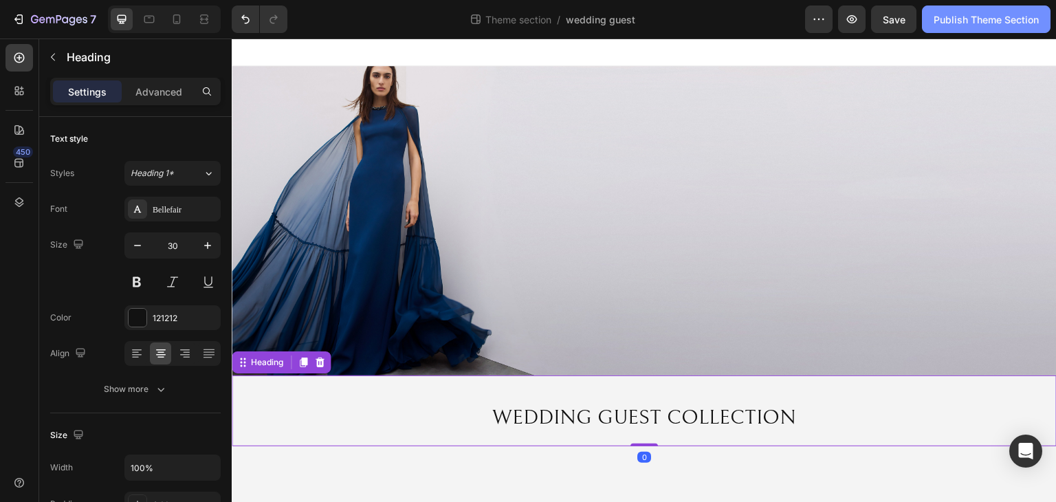
click at [999, 16] on div "Publish Theme Section" at bounding box center [986, 19] width 105 height 14
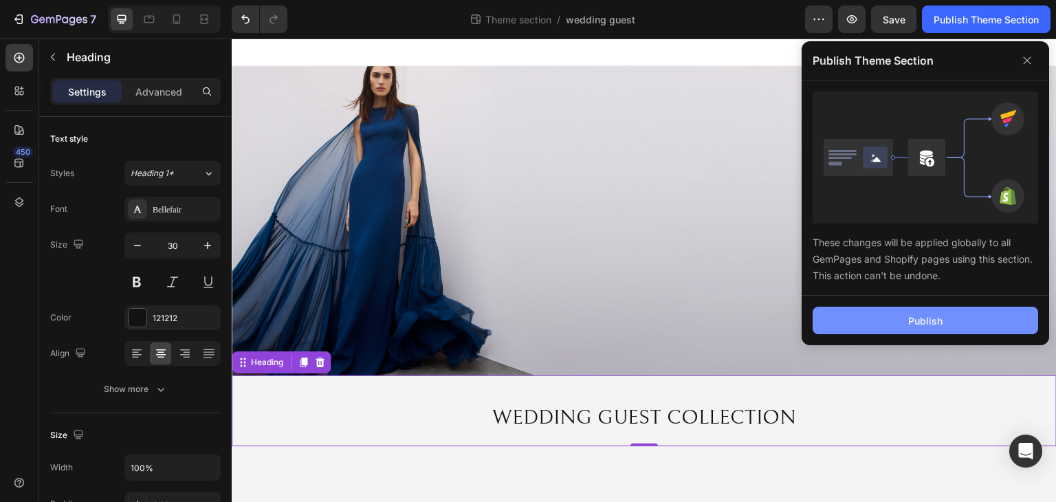
click at [944, 320] on button "Publish" at bounding box center [926, 321] width 226 height 28
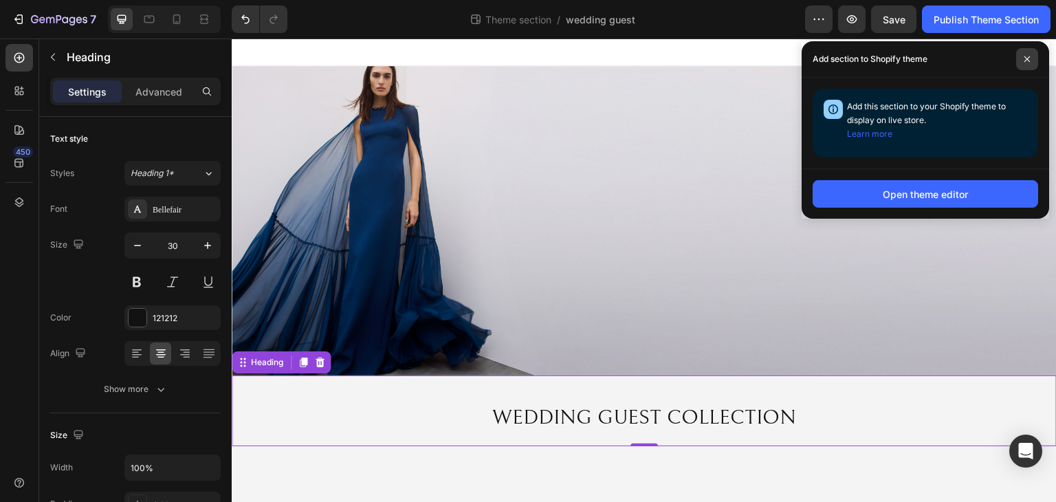
click at [1034, 59] on span at bounding box center [1028, 59] width 22 height 22
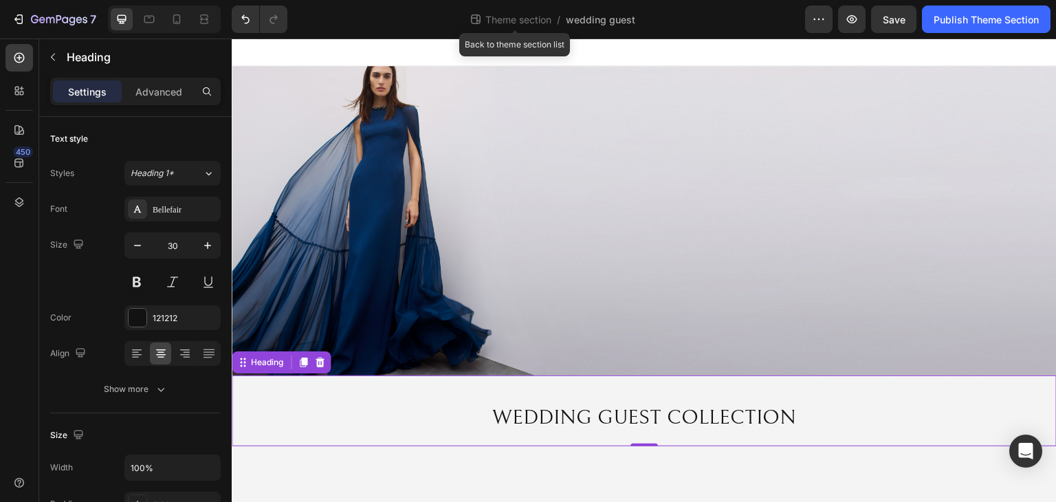
click at [527, 16] on div at bounding box center [528, 11] width 6 height 11
click at [514, 23] on span "Theme section" at bounding box center [519, 19] width 72 height 14
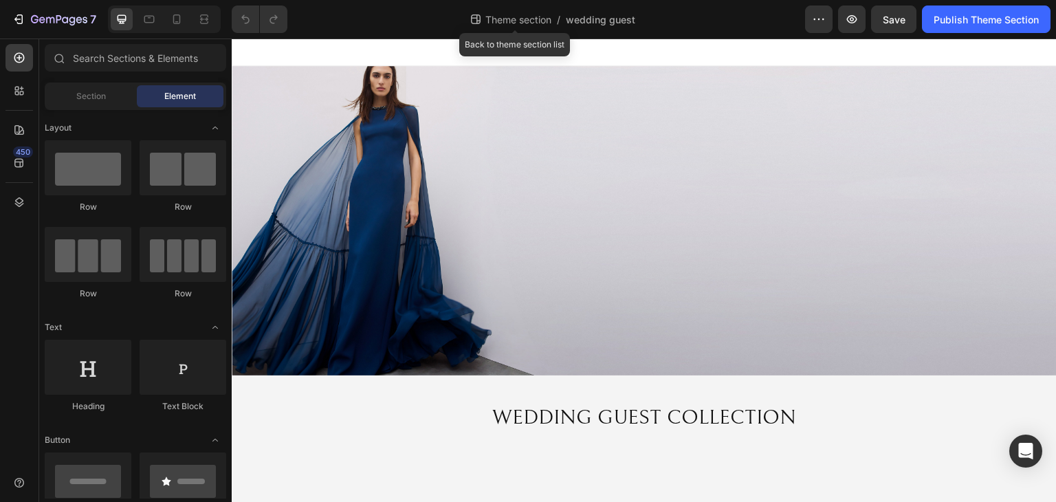
click at [543, 24] on span "Theme section" at bounding box center [519, 19] width 72 height 14
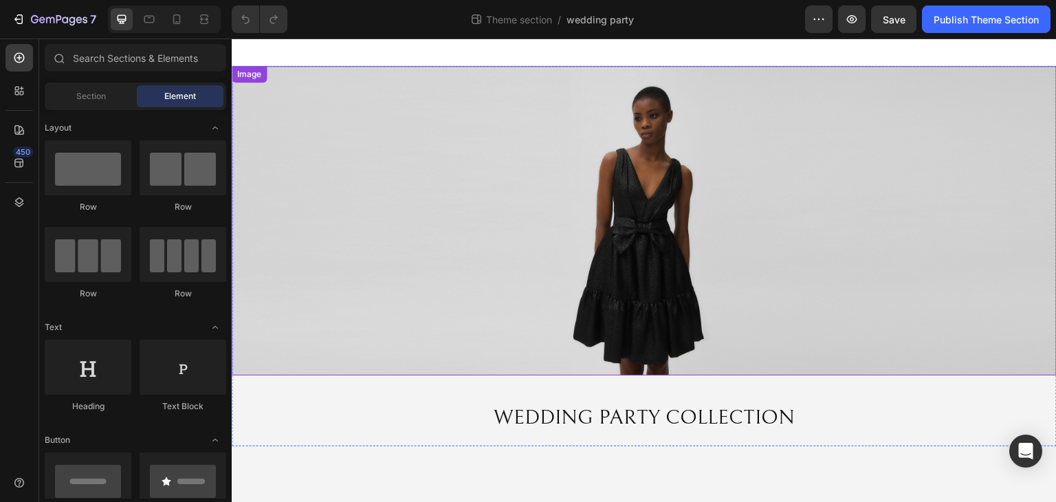
click at [354, 358] on img at bounding box center [644, 220] width 825 height 309
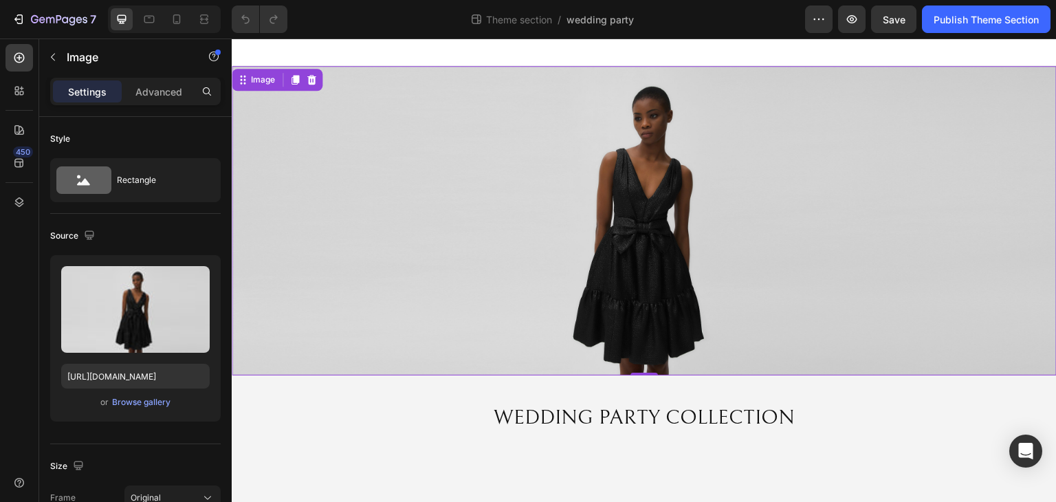
click at [395, 340] on img at bounding box center [644, 220] width 825 height 309
click at [146, 402] on div "Browse gallery" at bounding box center [141, 402] width 58 height 12
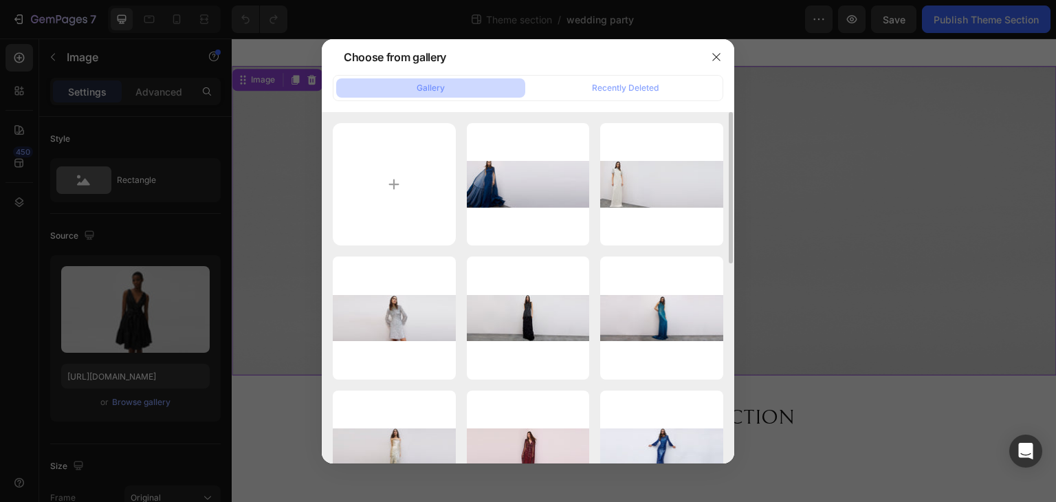
type input "C:\fakepath\Banner Puff JPEX349.jpg"
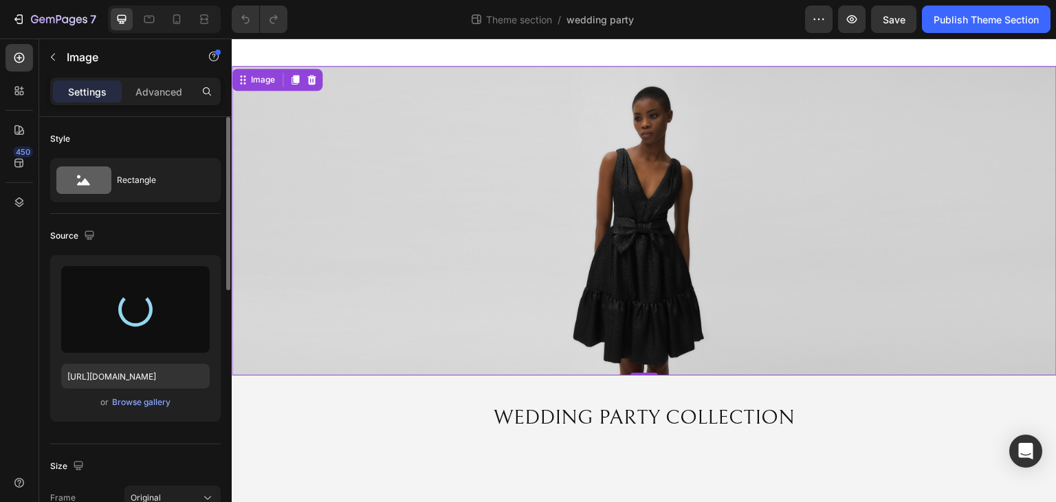
click at [173, 405] on div "or Browse gallery" at bounding box center [135, 402] width 149 height 17
click at [167, 398] on div "Browse gallery" at bounding box center [141, 402] width 58 height 12
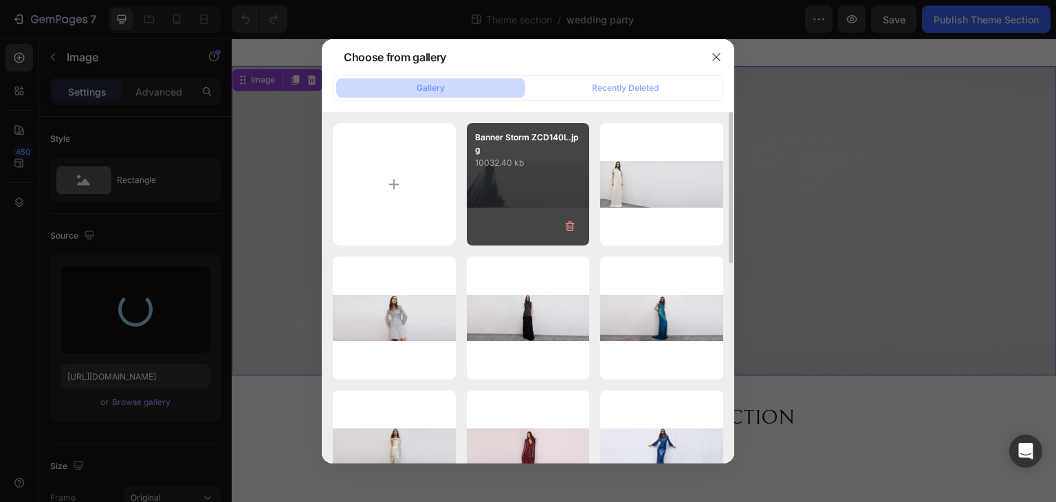
type input "https://cdn.shopify.com/s/files/1/0749/1410/3586/files/gempages_494798434134393…"
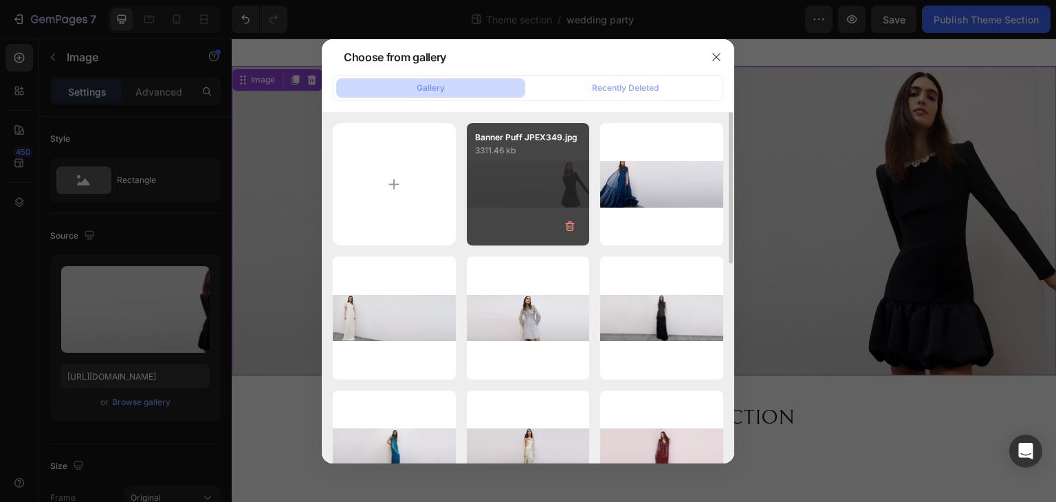
click at [527, 166] on div "Banner Puff JPEX349.jpg 3311.46 kb" at bounding box center [528, 184] width 123 height 123
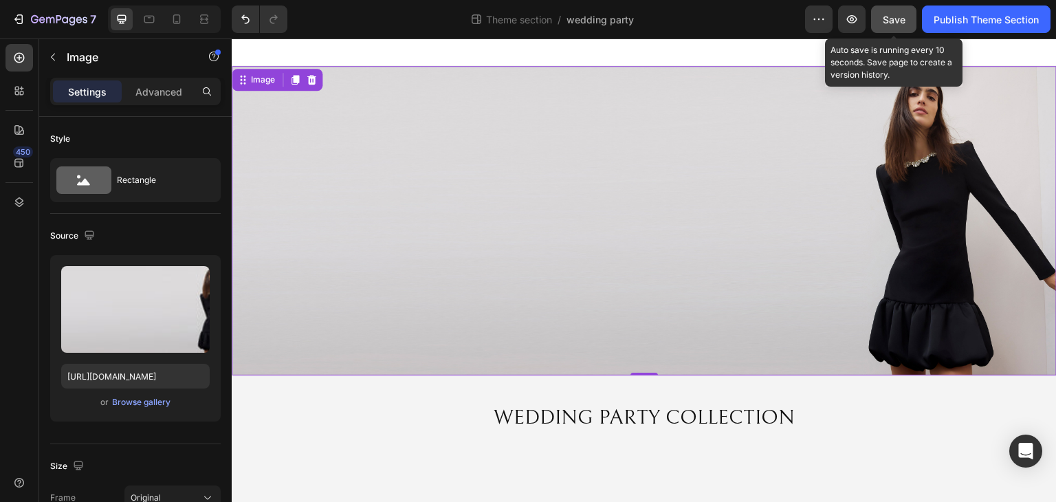
click at [891, 17] on span "Save" at bounding box center [894, 20] width 23 height 12
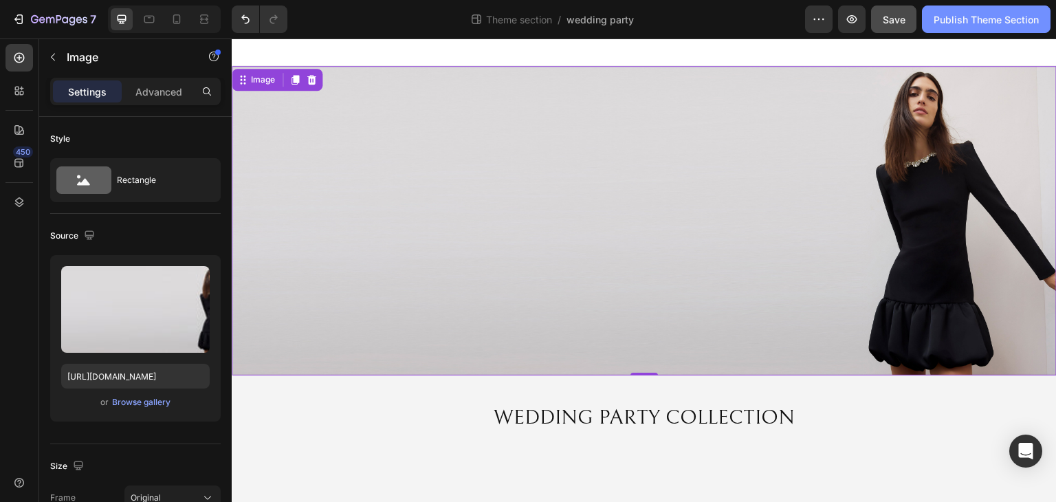
click at [974, 14] on div "Publish Theme Section" at bounding box center [986, 19] width 105 height 14
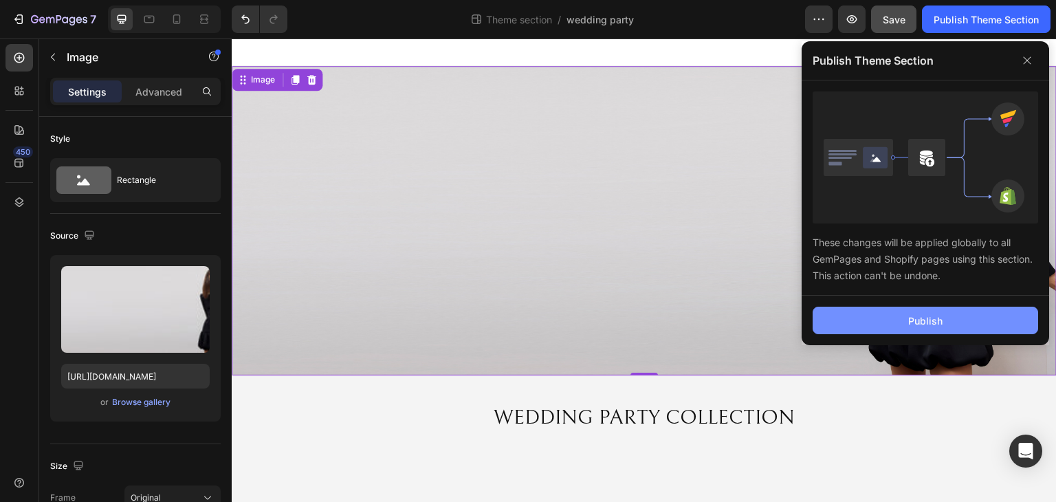
click at [937, 320] on div "Publish" at bounding box center [926, 321] width 34 height 14
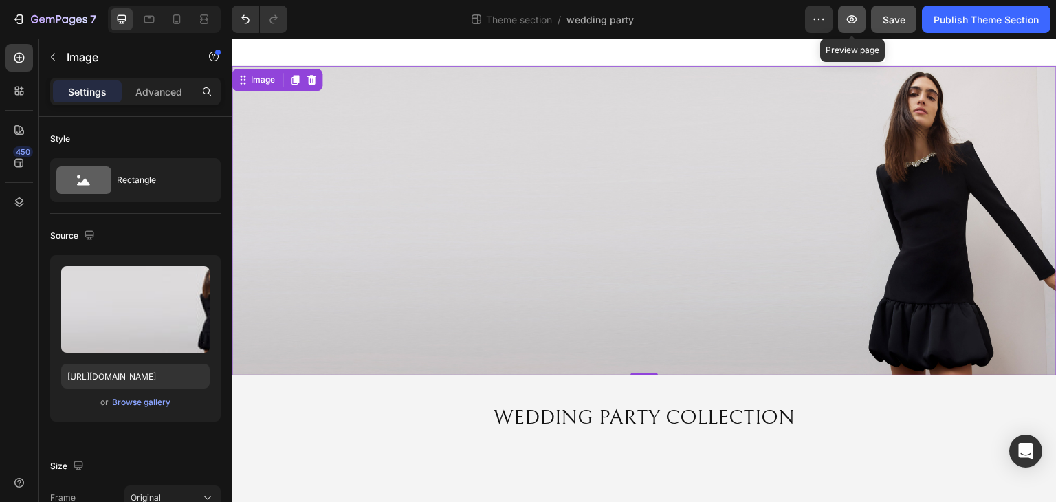
click at [847, 19] on icon "button" at bounding box center [852, 19] width 14 height 14
click at [491, 28] on div "Theme section /" at bounding box center [515, 19] width 91 height 22
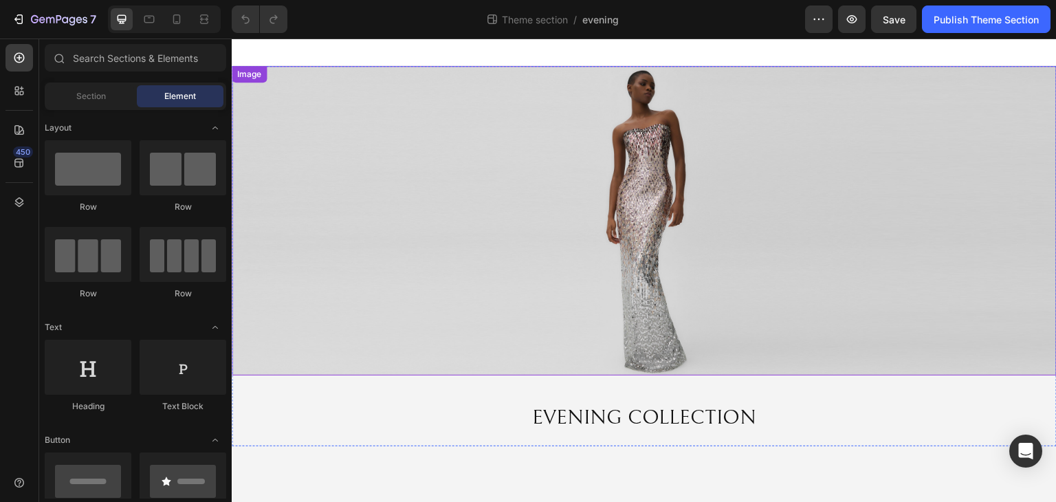
click at [673, 160] on img at bounding box center [644, 220] width 825 height 309
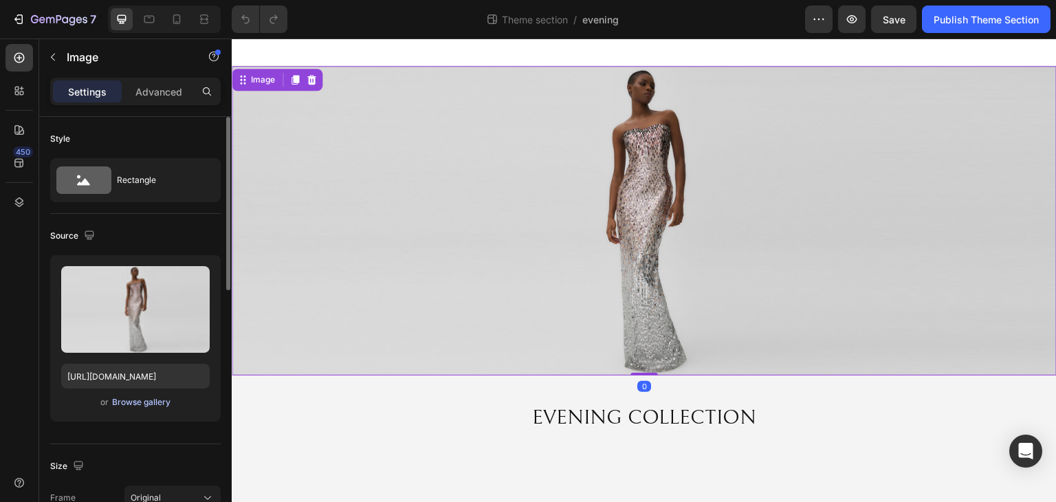
click at [162, 403] on div "Browse gallery" at bounding box center [141, 402] width 58 height 12
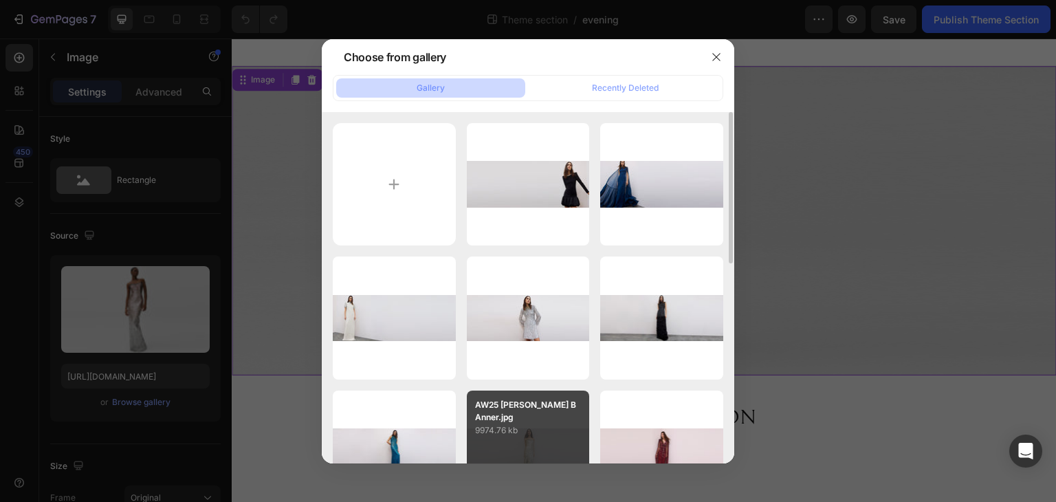
type input "C:\fakepath\1.[PERSON_NAME].jpg"
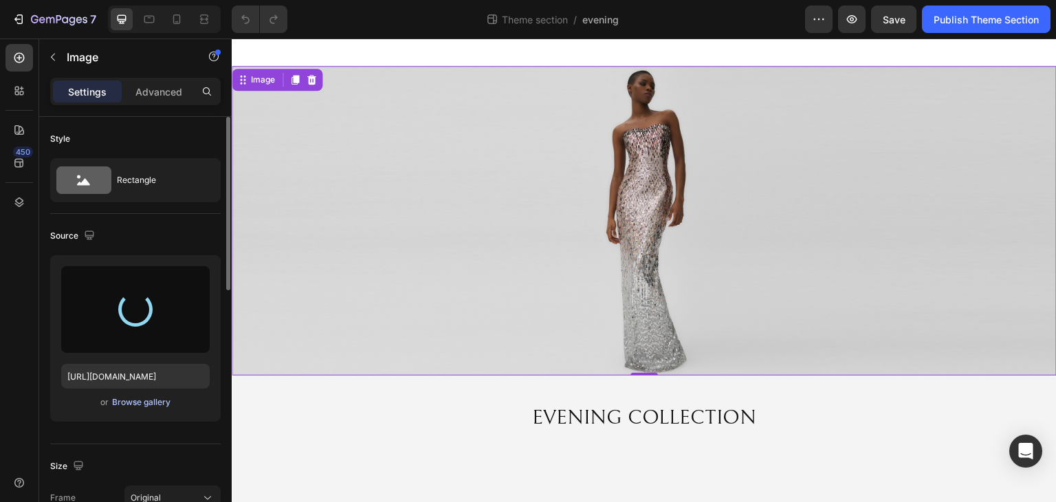
click at [154, 402] on div "Browse gallery" at bounding box center [141, 402] width 58 height 12
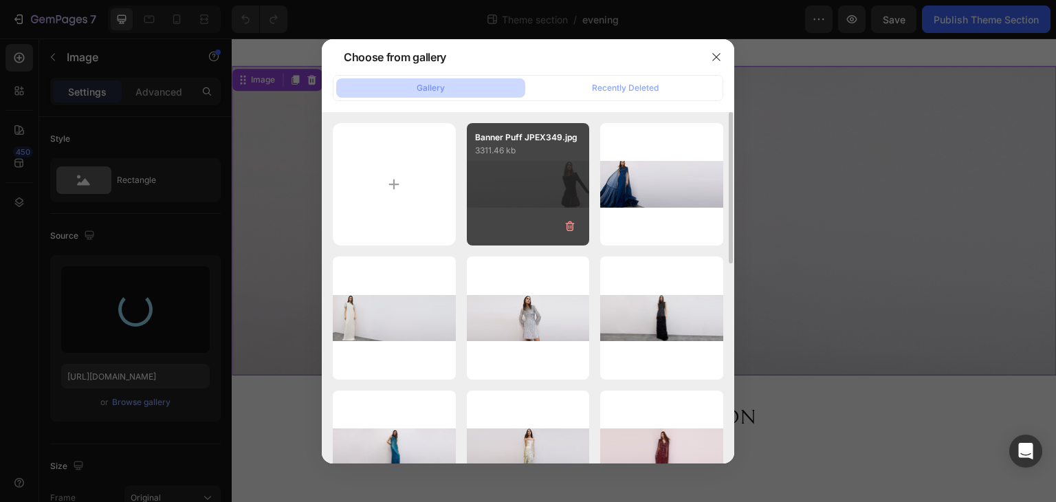
type input "[URL][DOMAIN_NAME]"
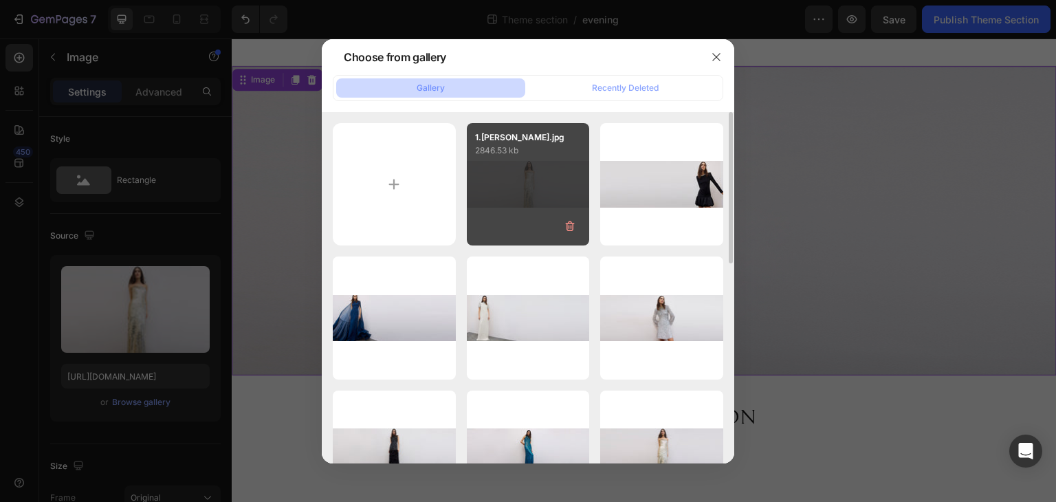
click at [504, 201] on div "1.[PERSON_NAME].jpg 2846.53 kb" at bounding box center [528, 184] width 123 height 123
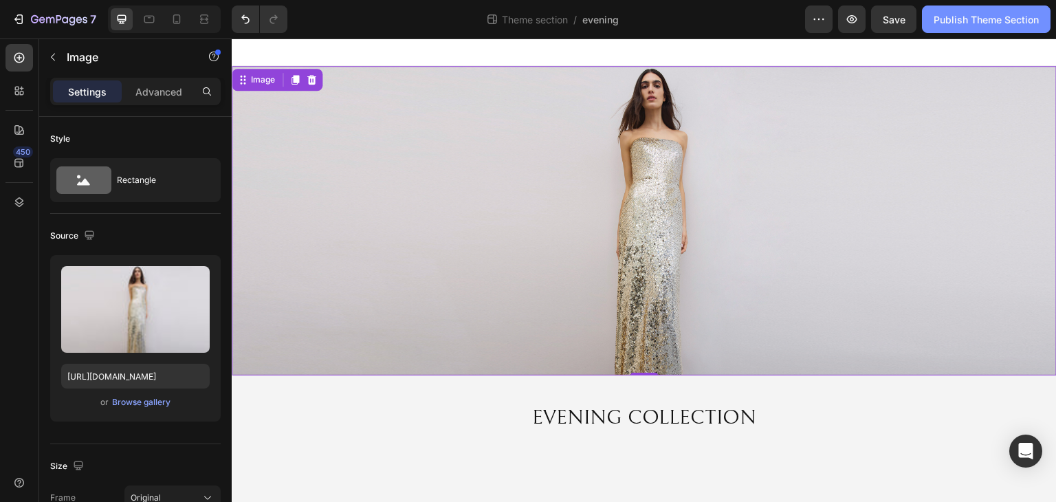
click at [996, 25] on div "Publish Theme Section" at bounding box center [986, 19] width 105 height 14
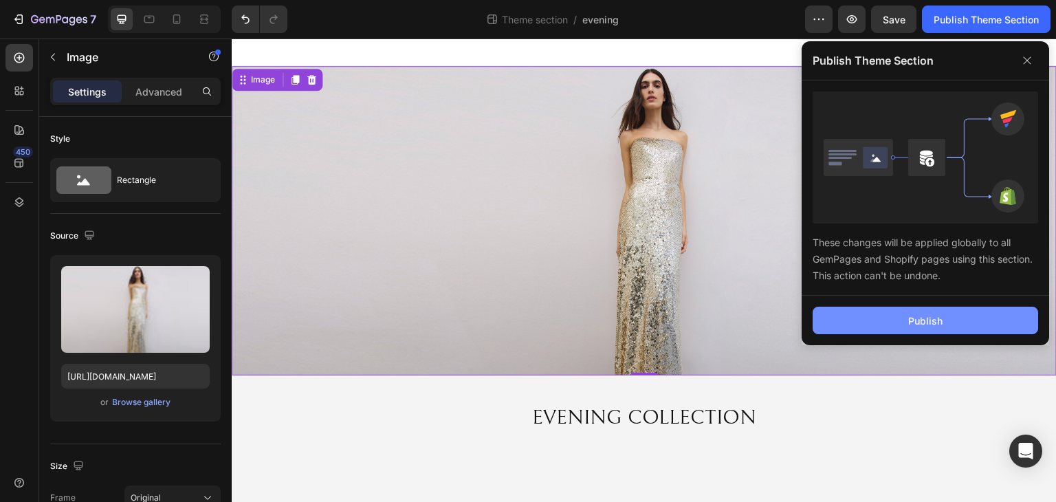
click at [927, 317] on div "Publish" at bounding box center [926, 321] width 34 height 14
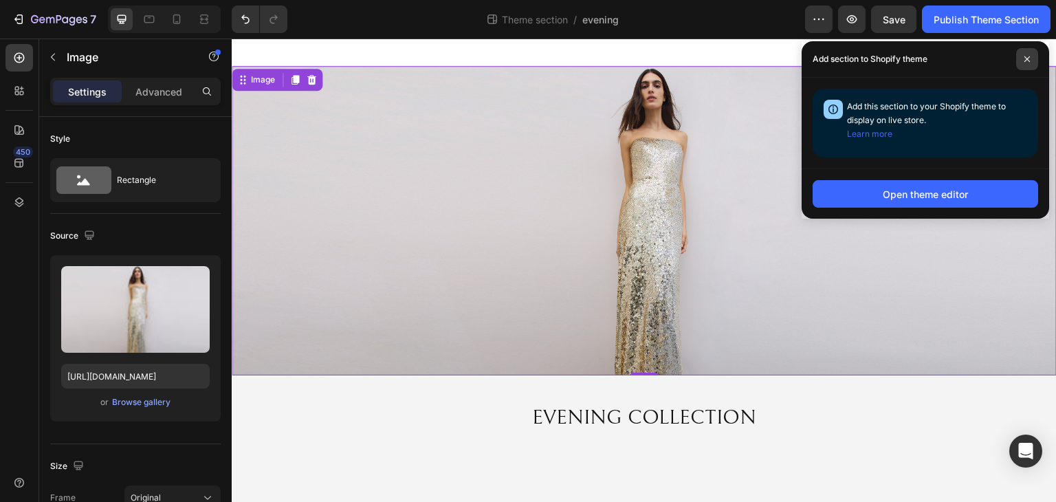
click at [1028, 52] on span at bounding box center [1028, 59] width 22 height 22
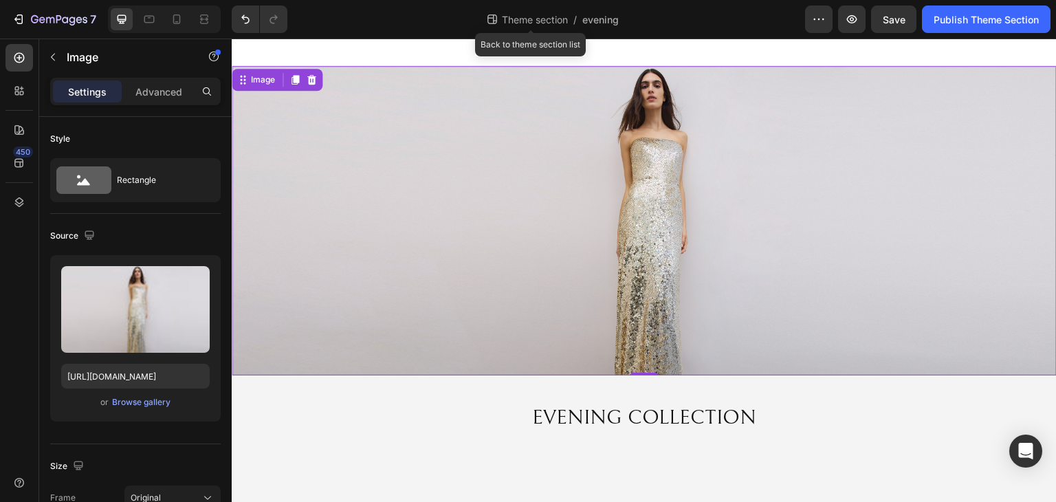
click at [534, 12] on div "Theme section /" at bounding box center [531, 19] width 91 height 22
